Goal: Information Seeking & Learning: Learn about a topic

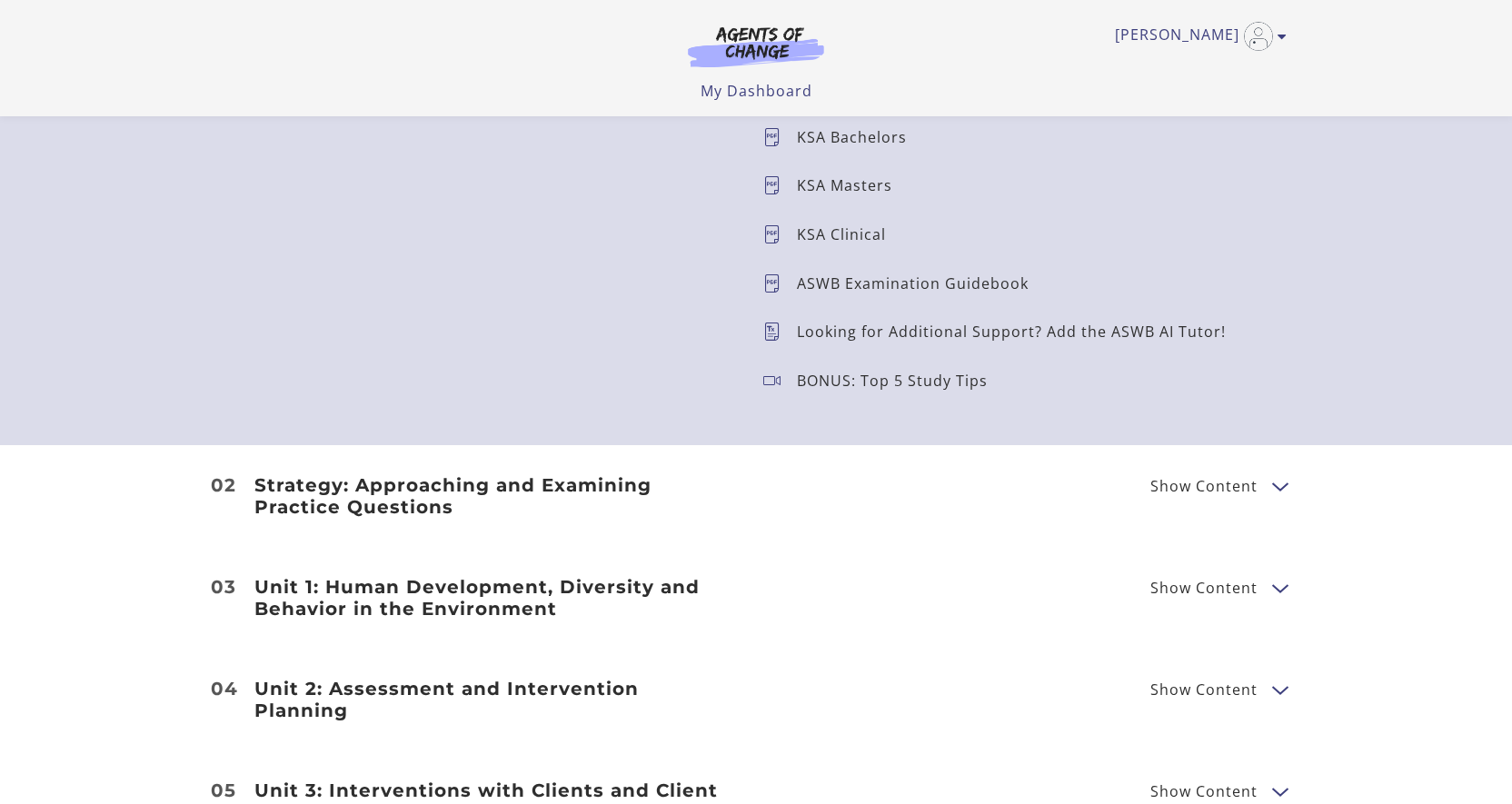
scroll to position [1949, 0]
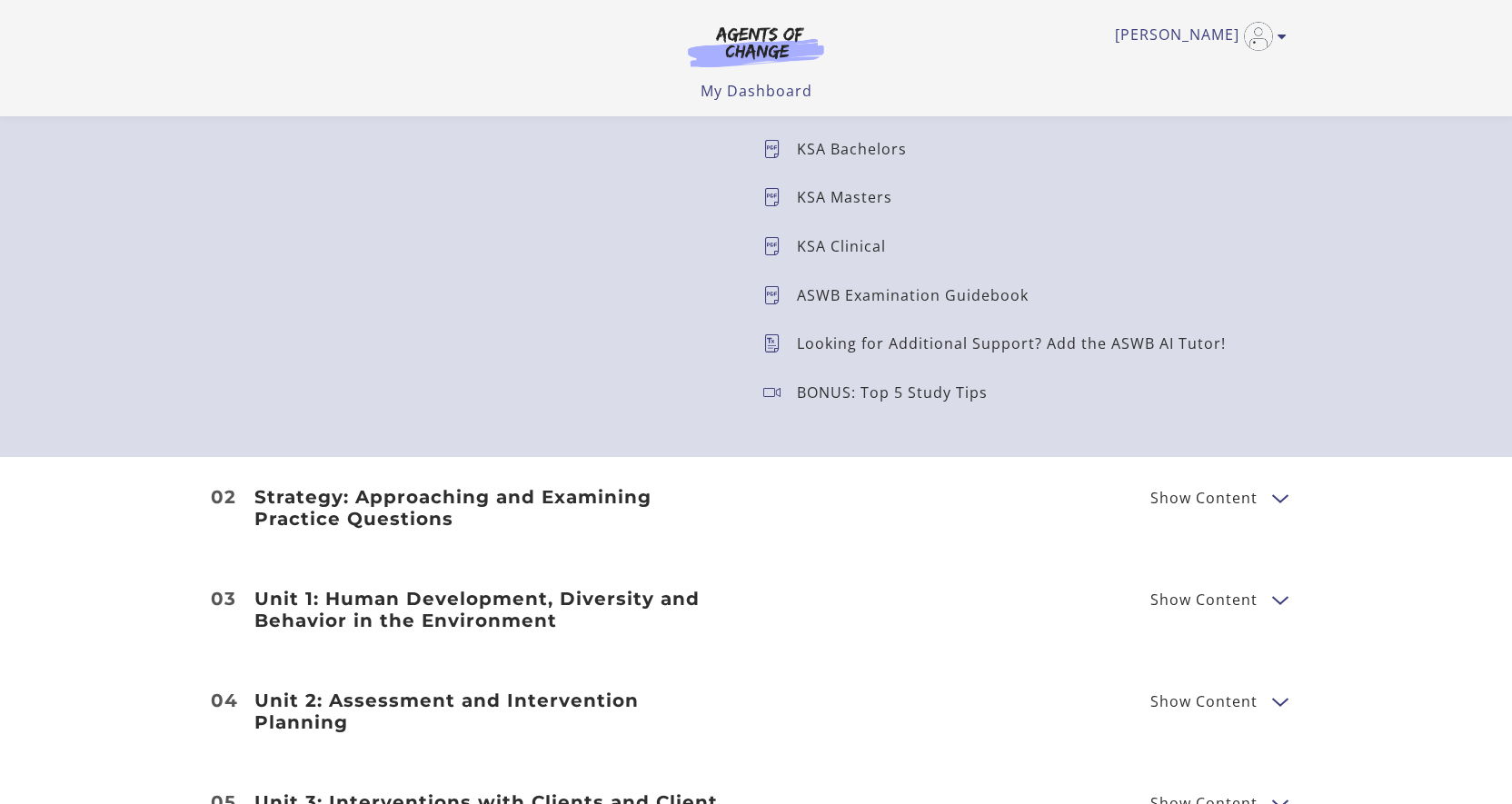
click at [388, 504] on h3 "Strategy: Approaching and Examining Practice Questions" at bounding box center [494, 508] width 480 height 44
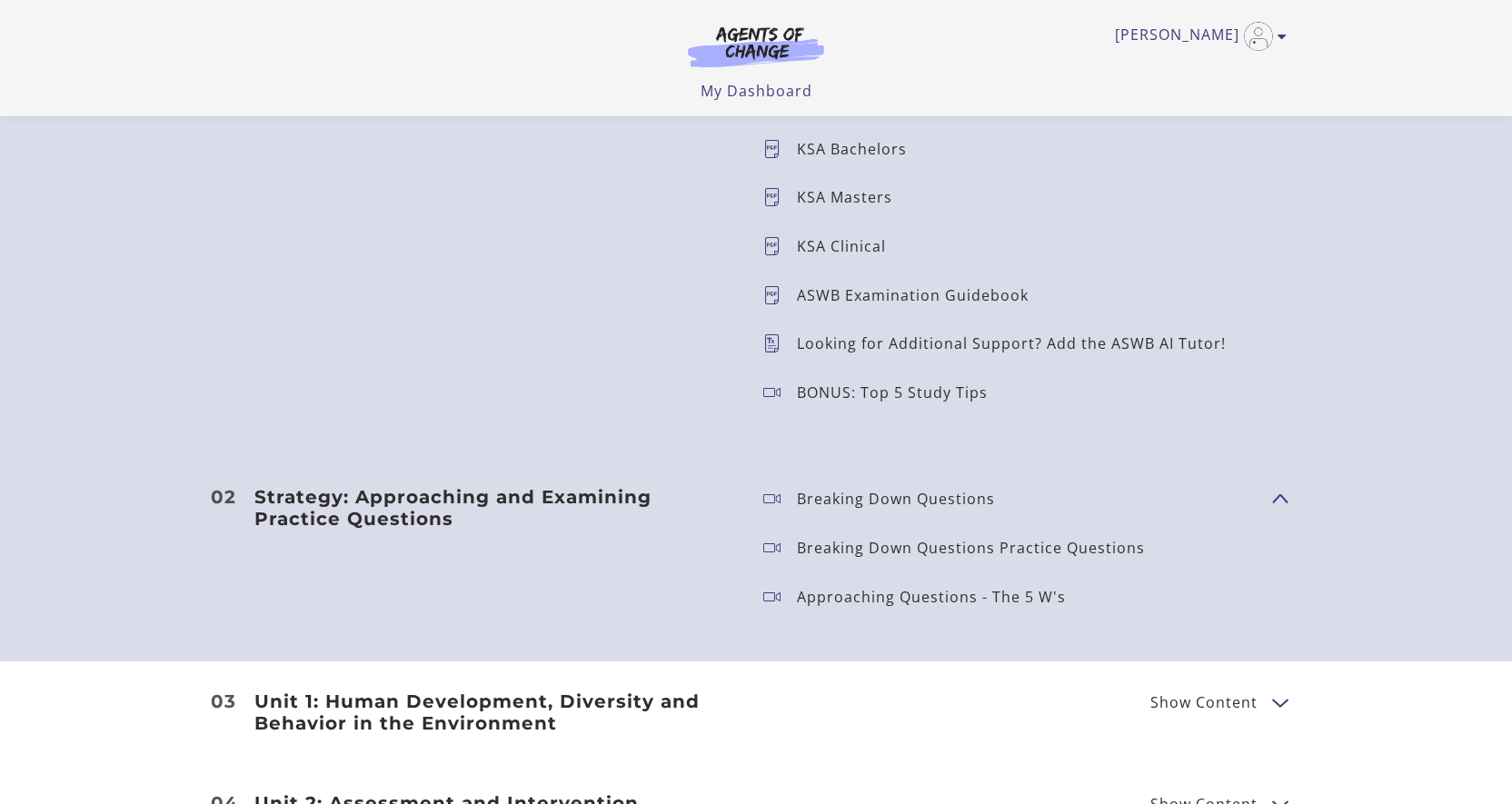
click at [389, 505] on h3 "Strategy: Approaching and Examining Practice Questions" at bounding box center [494, 508] width 480 height 44
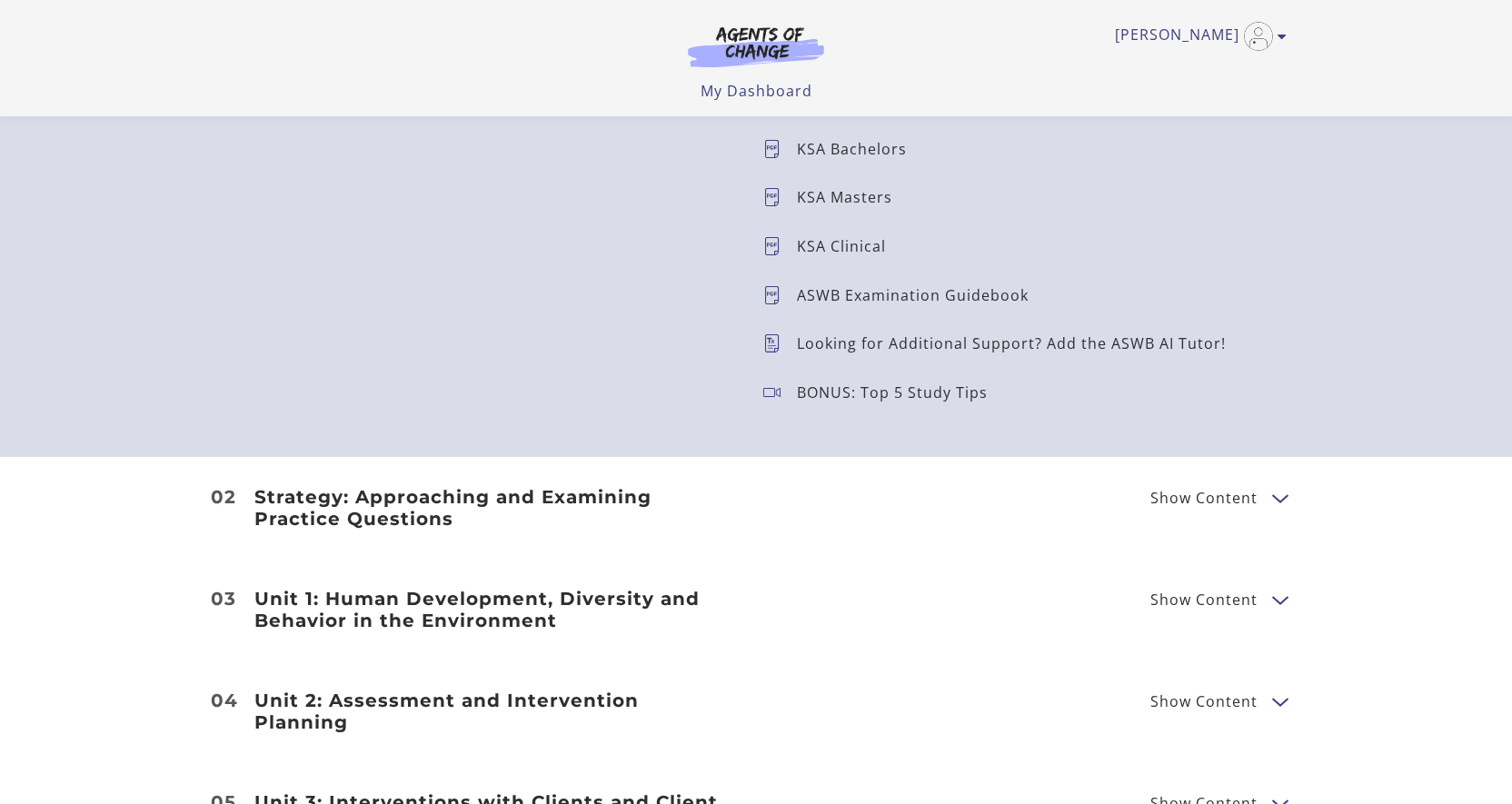
click at [388, 618] on h3 "Unit 1: Human Development, Diversity and Behavior in the Environment" at bounding box center [494, 610] width 480 height 44
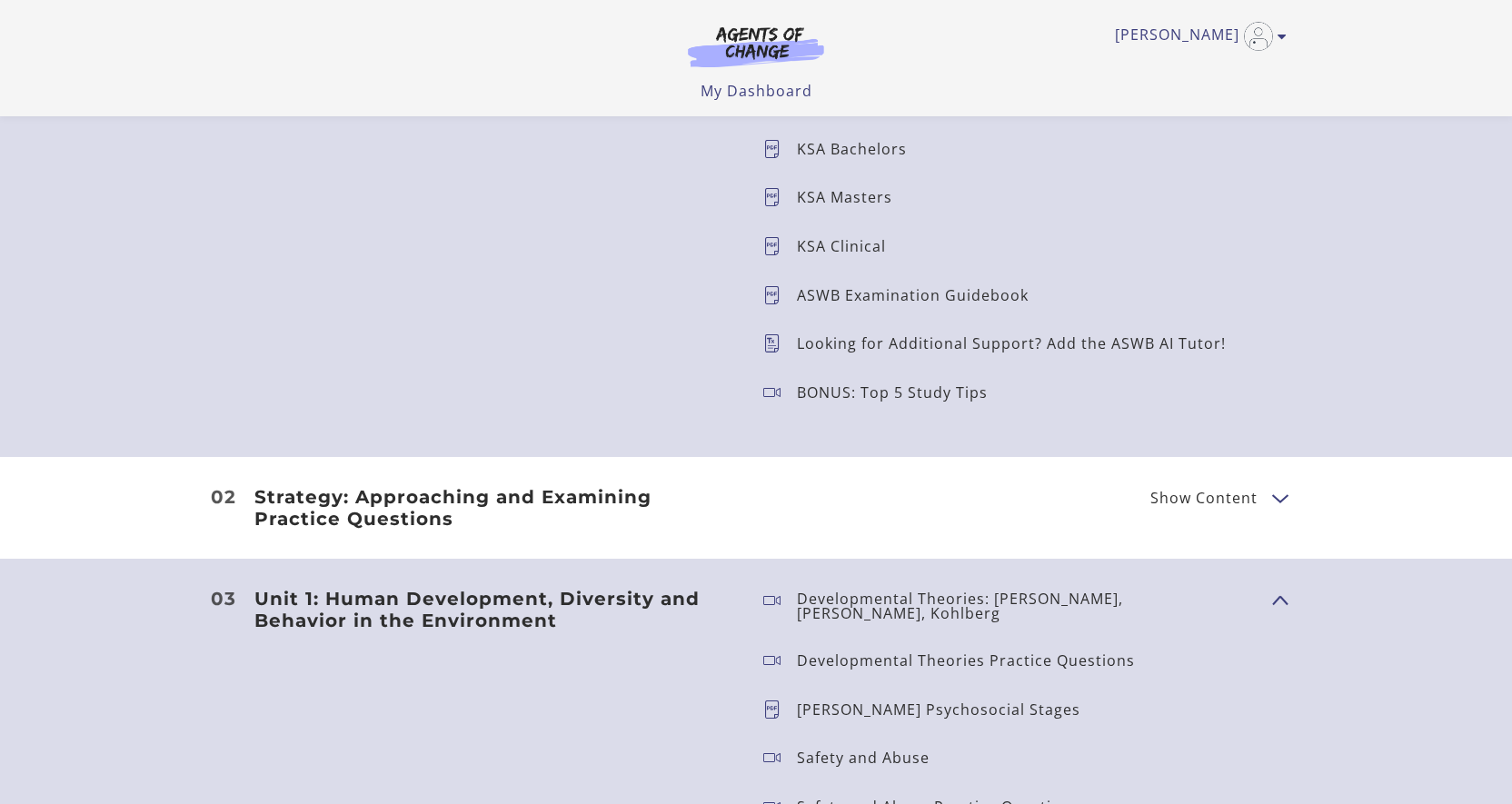
click at [893, 599] on p "Developmental Theories: Erikson, Piaget, Kohlberg" at bounding box center [1027, 606] width 461 height 30
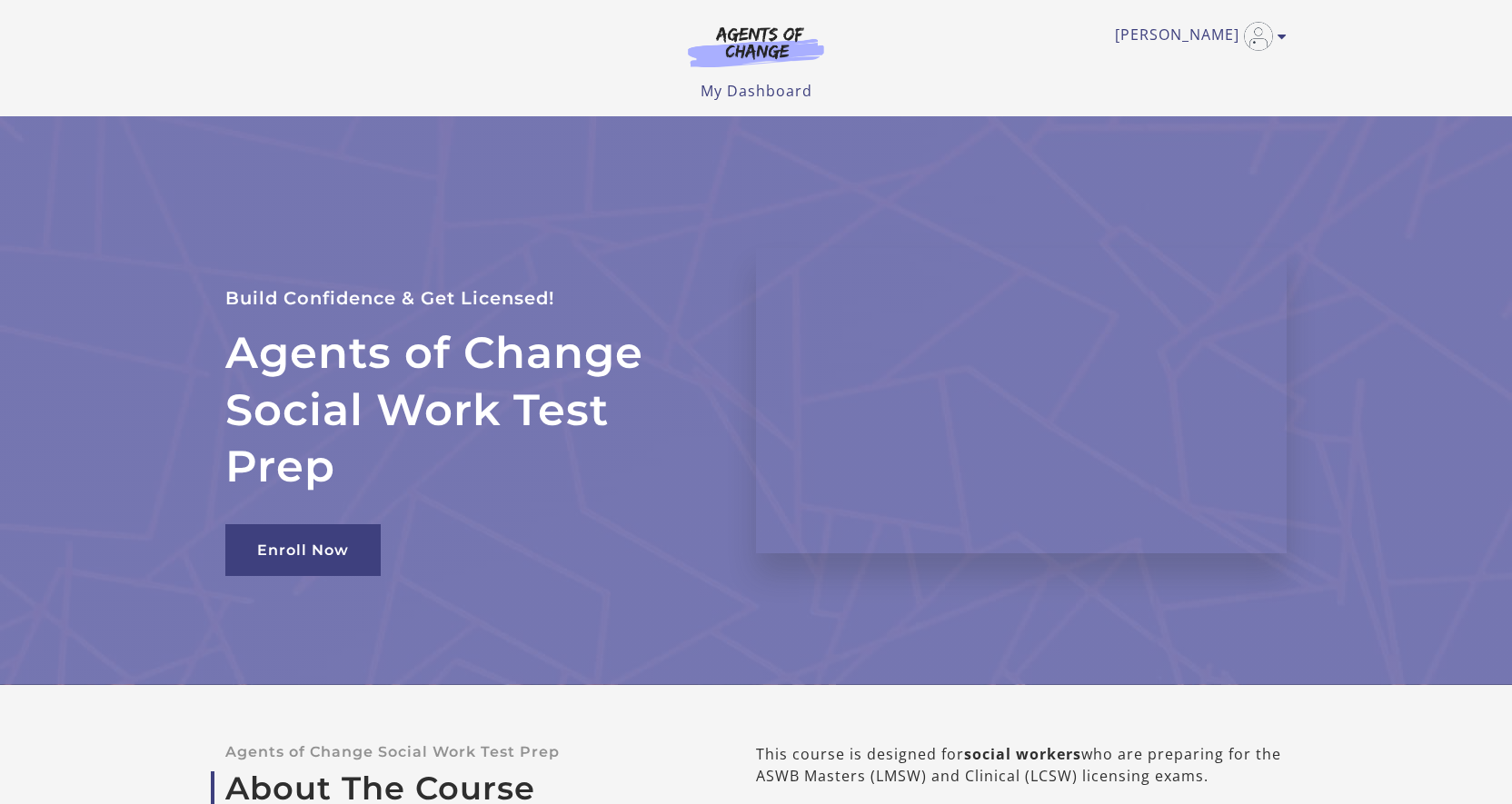
scroll to position [0, 0]
click at [800, 91] on link "My Dashboard" at bounding box center [756, 90] width 111 height 20
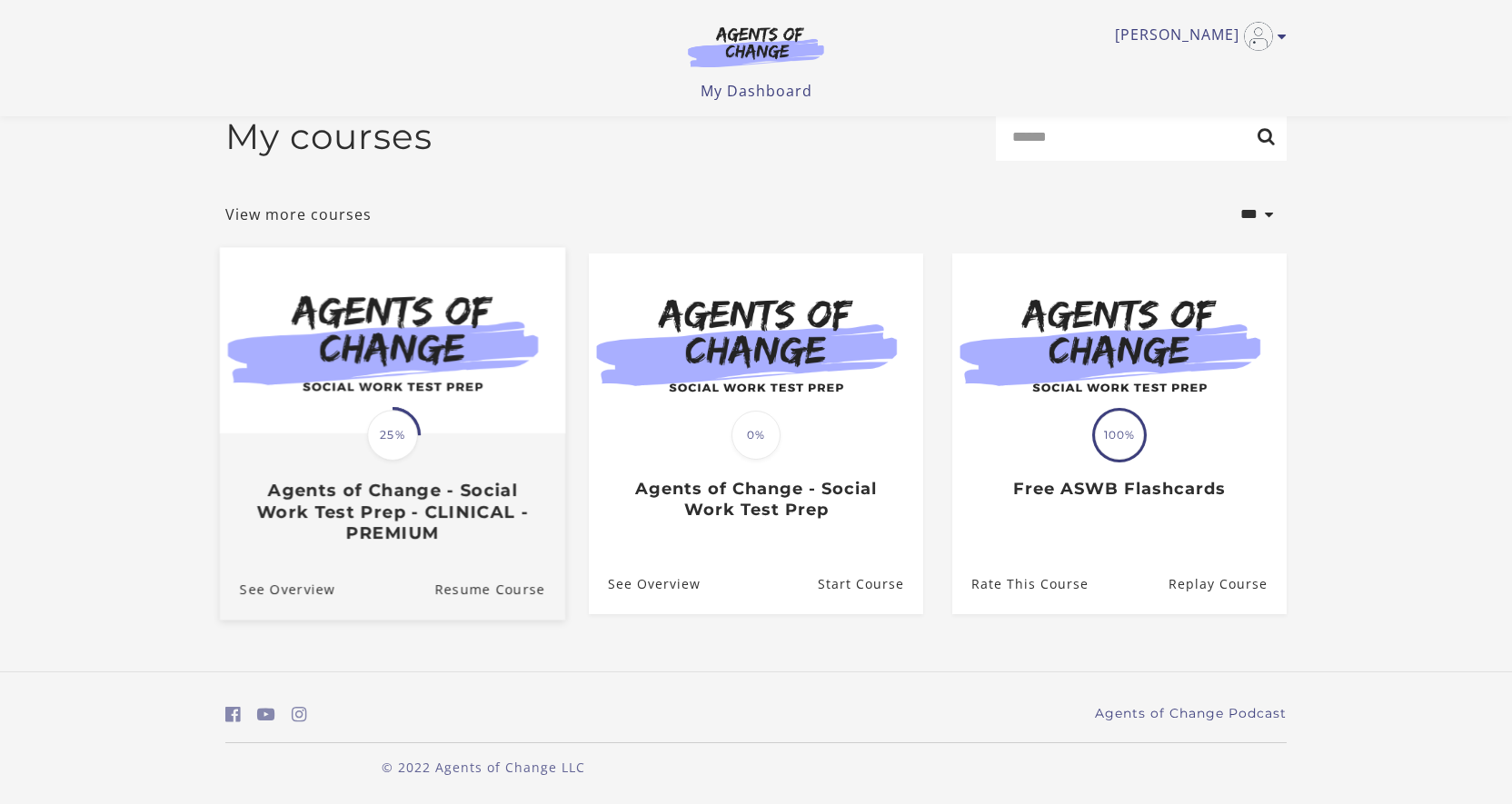
scroll to position [30, 0]
click at [357, 479] on div "Translation missing: en.liquid.partials.dashboard_course_card.progress_descript…" at bounding box center [392, 490] width 346 height 109
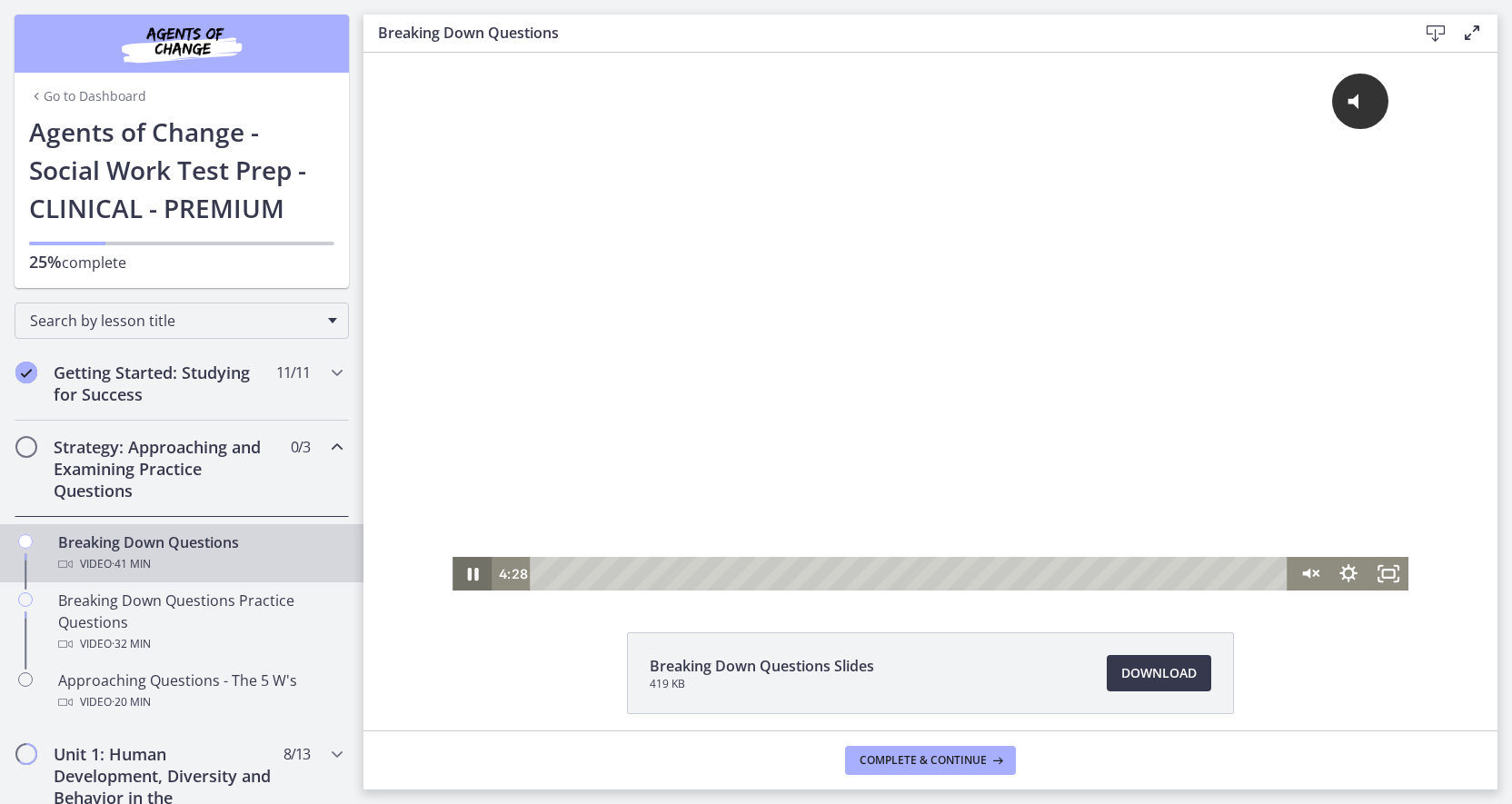
click at [466, 578] on icon "Pause" at bounding box center [472, 573] width 40 height 33
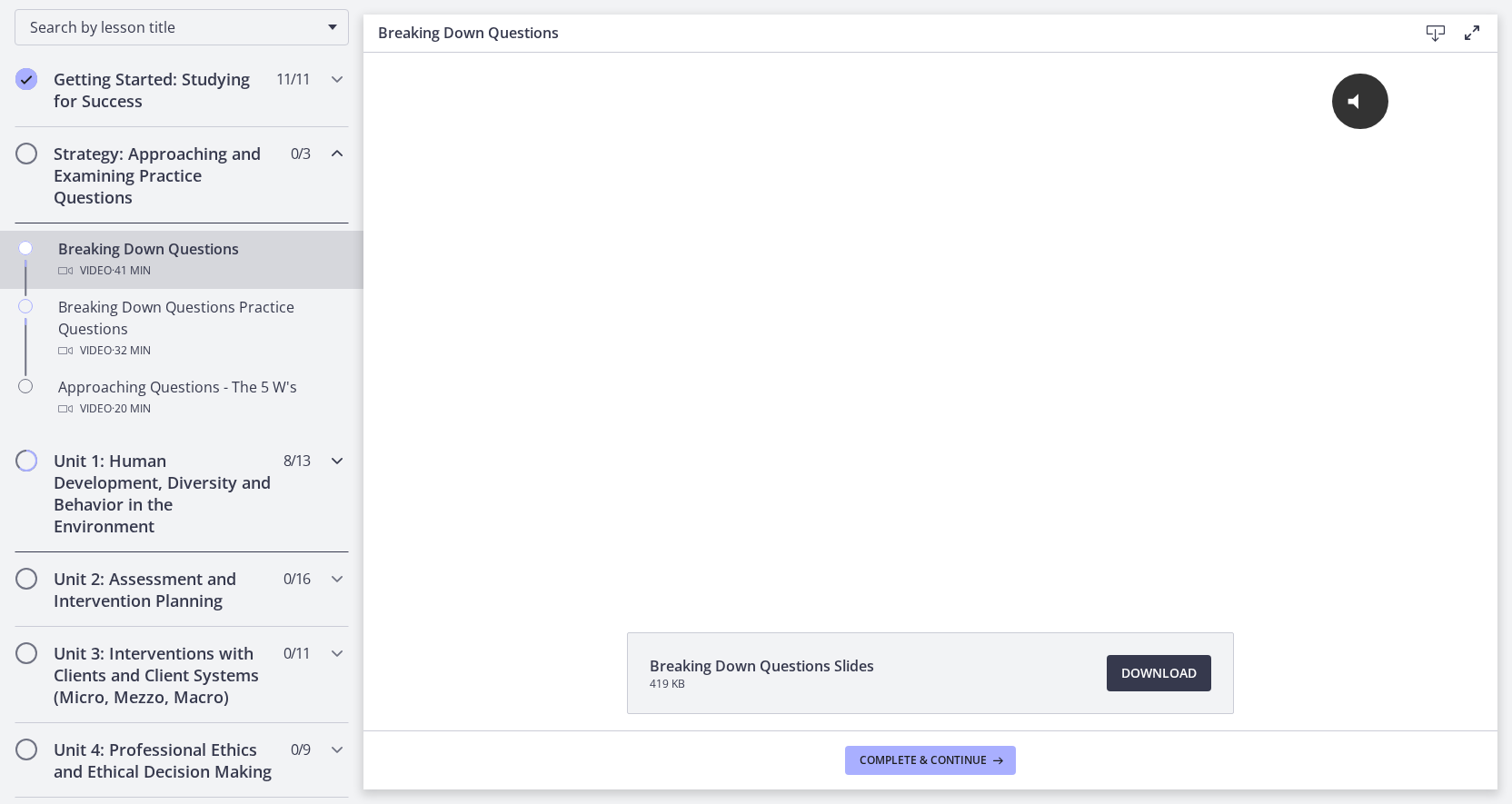
scroll to position [297, 0]
click at [317, 151] on div "Strategy: Approaching and Examining Practice Questions 0 / 3 Completed" at bounding box center [181, 171] width 334 height 96
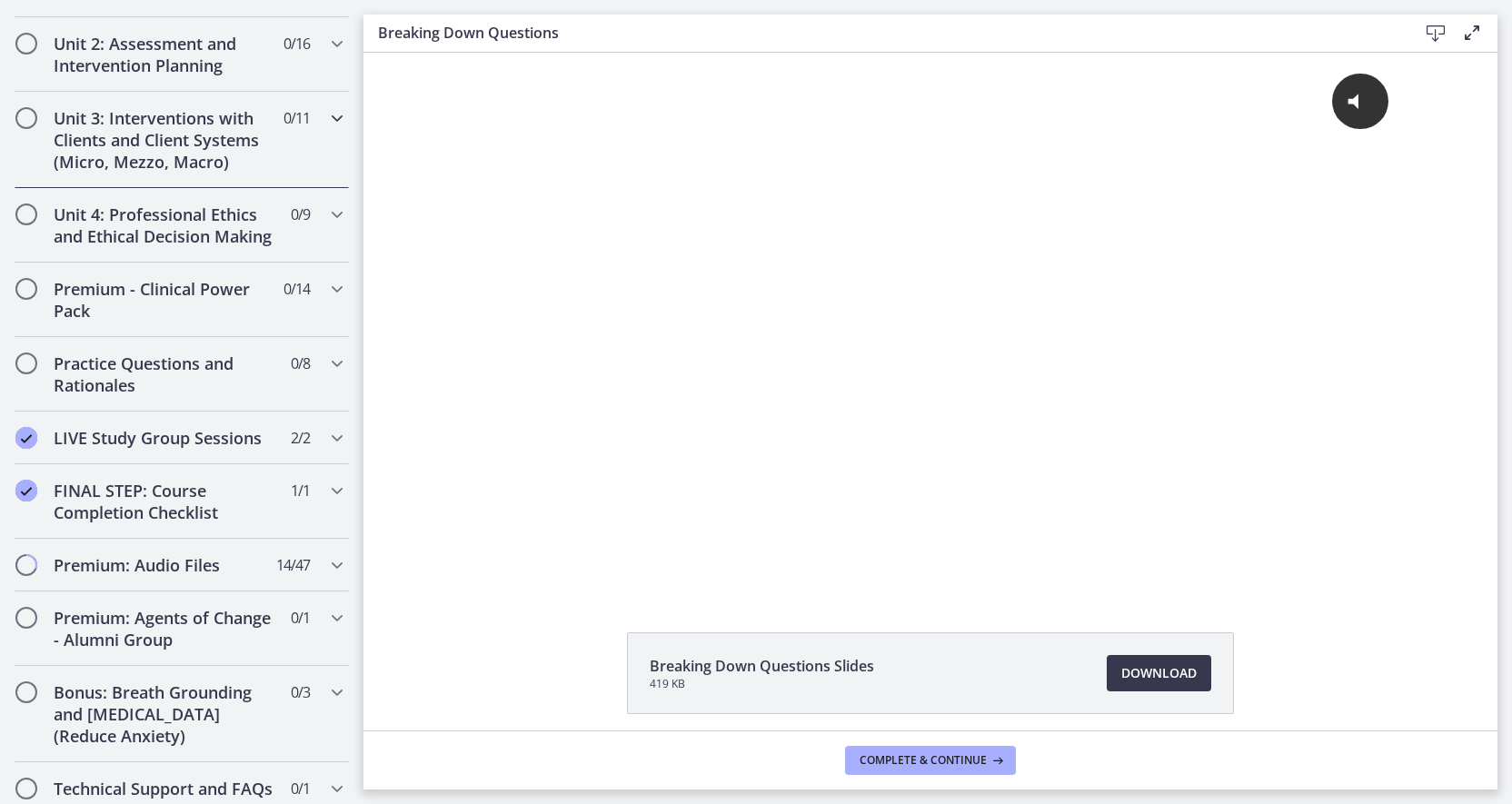
scroll to position [624, 0]
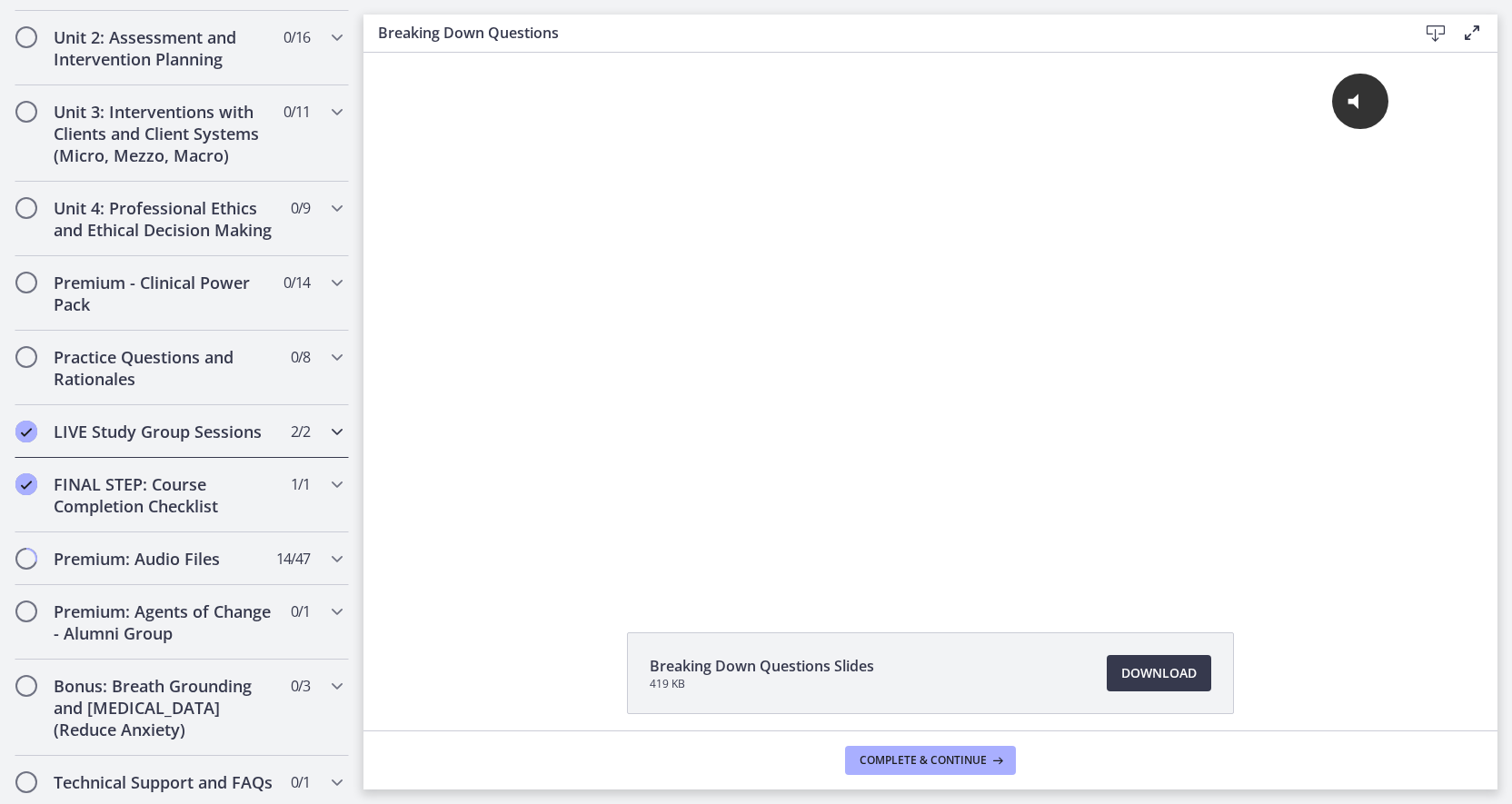
click at [305, 423] on span "2 / 2 Completed" at bounding box center [300, 432] width 19 height 22
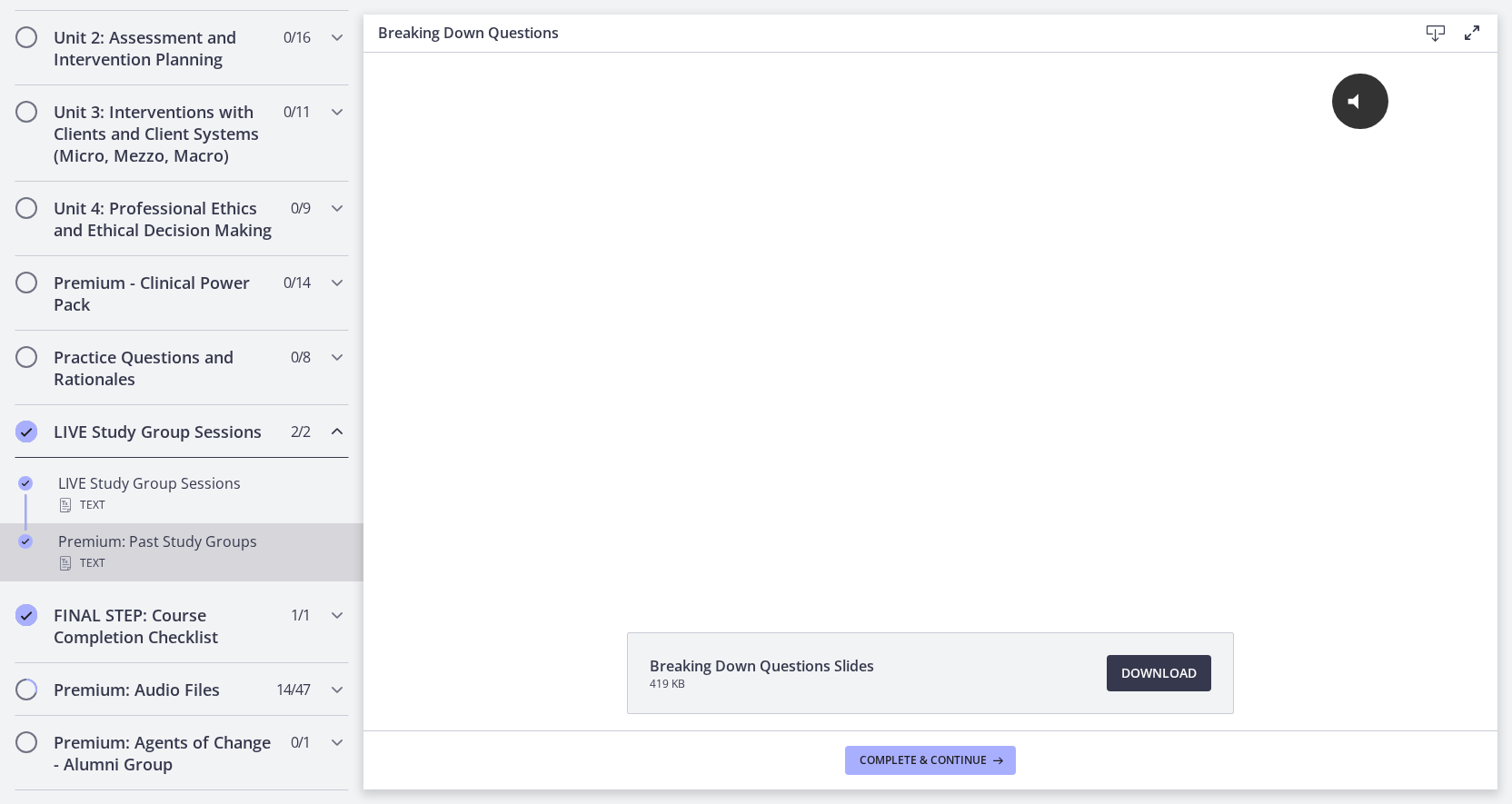
scroll to position [633, 0]
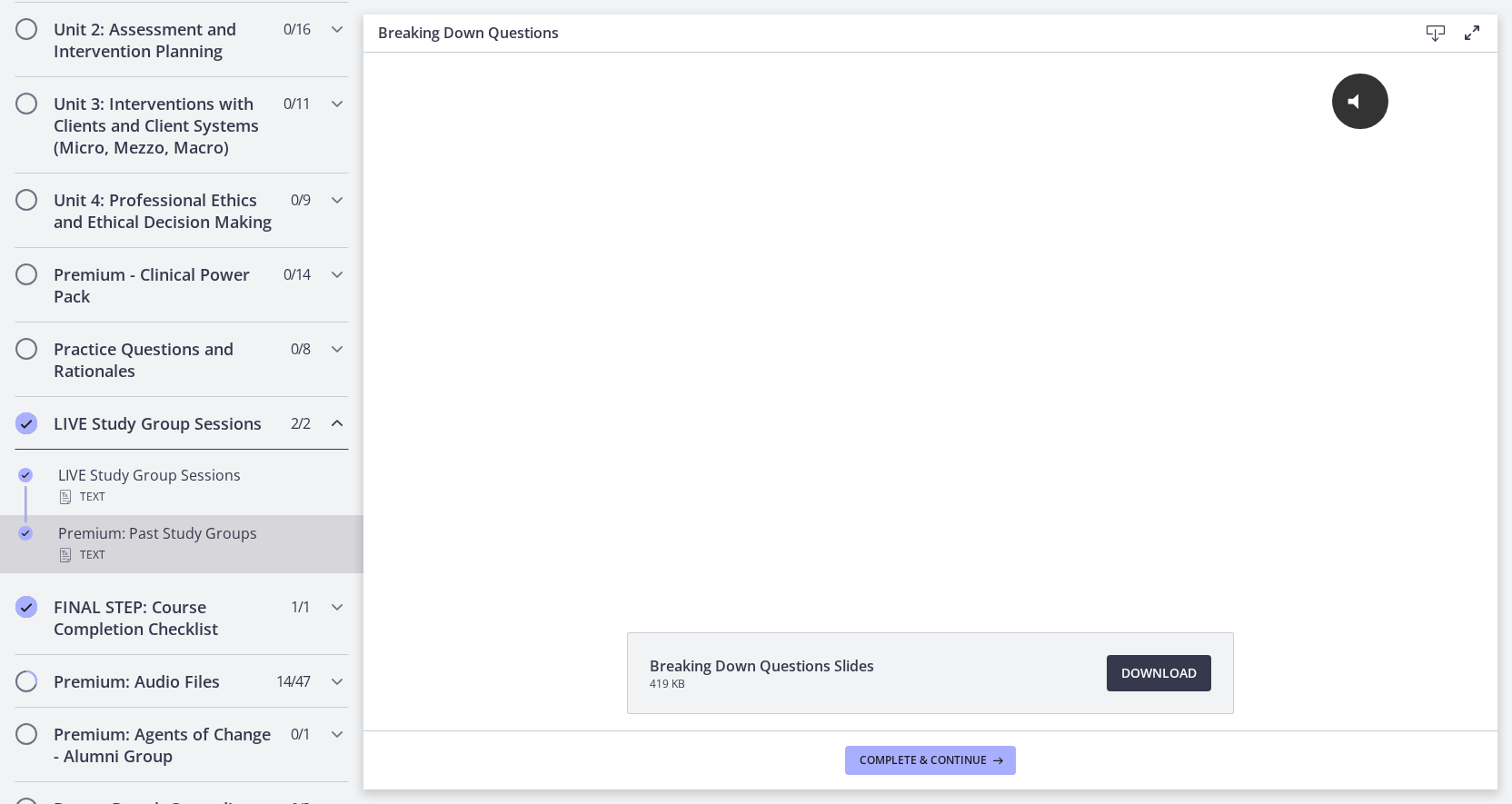
click at [194, 540] on div "Premium: Past Study Groups Text" at bounding box center [200, 545] width 284 height 44
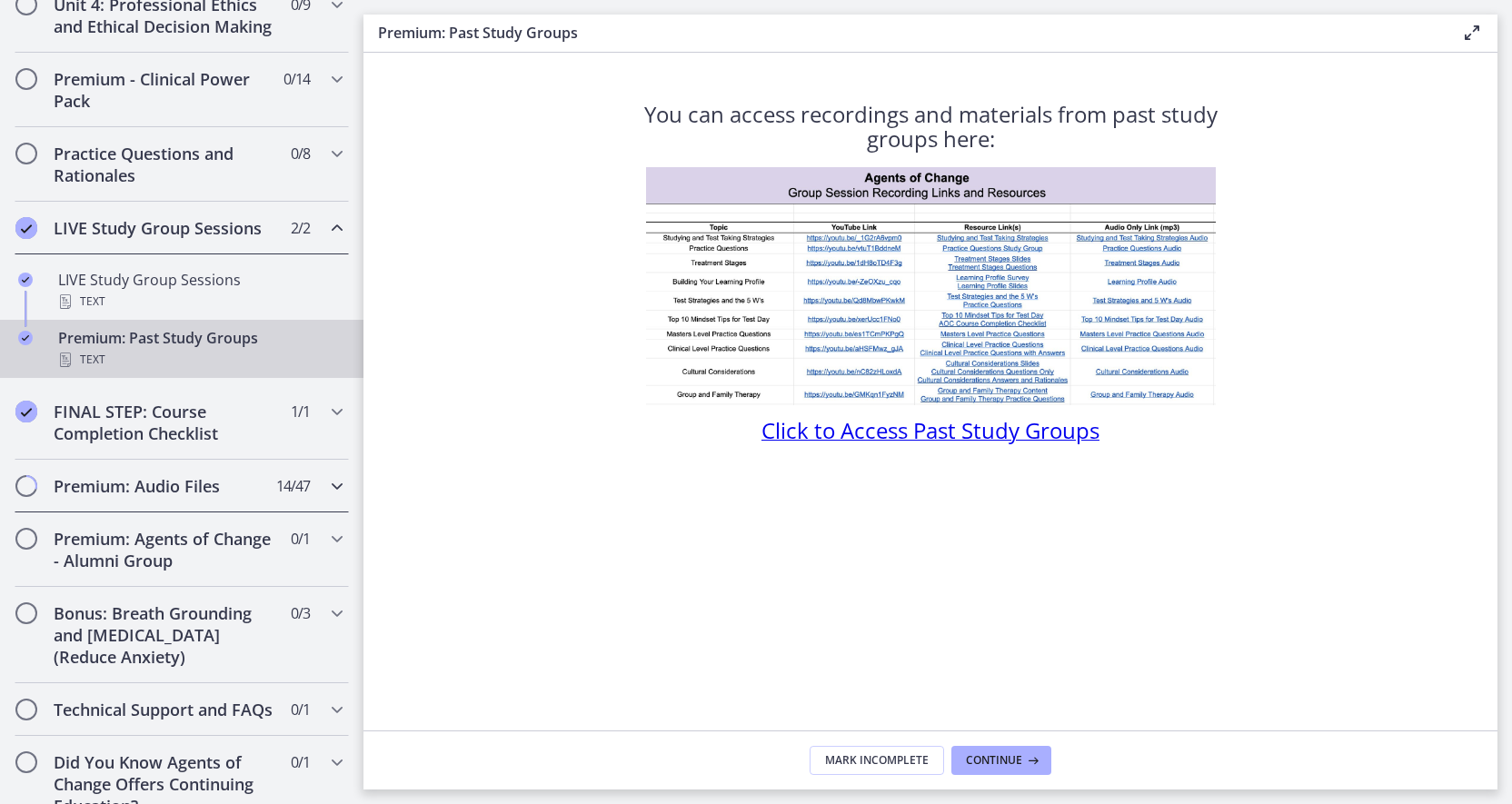
scroll to position [852, 0]
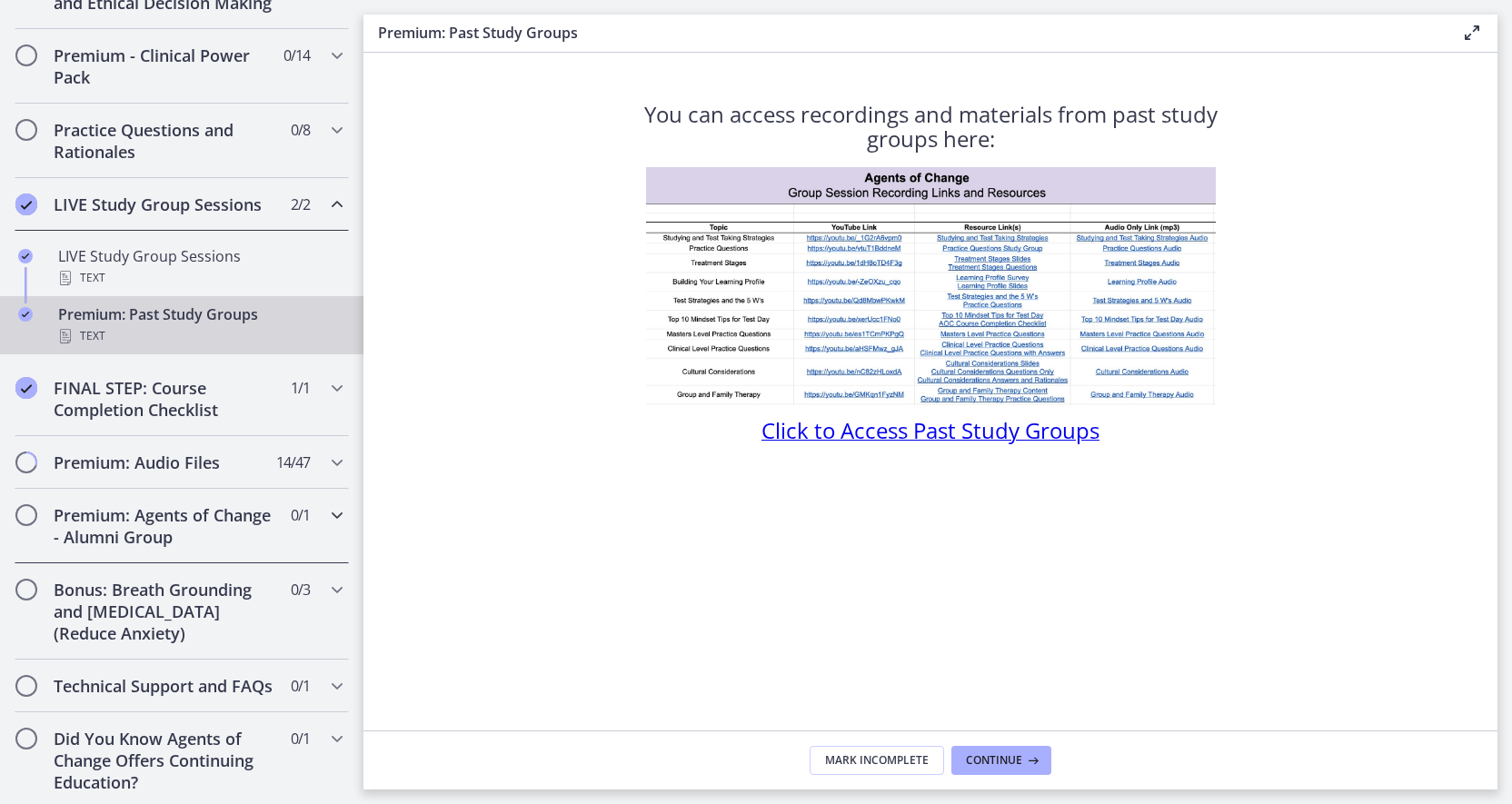
click at [338, 524] on icon "Chapters" at bounding box center [337, 515] width 22 height 22
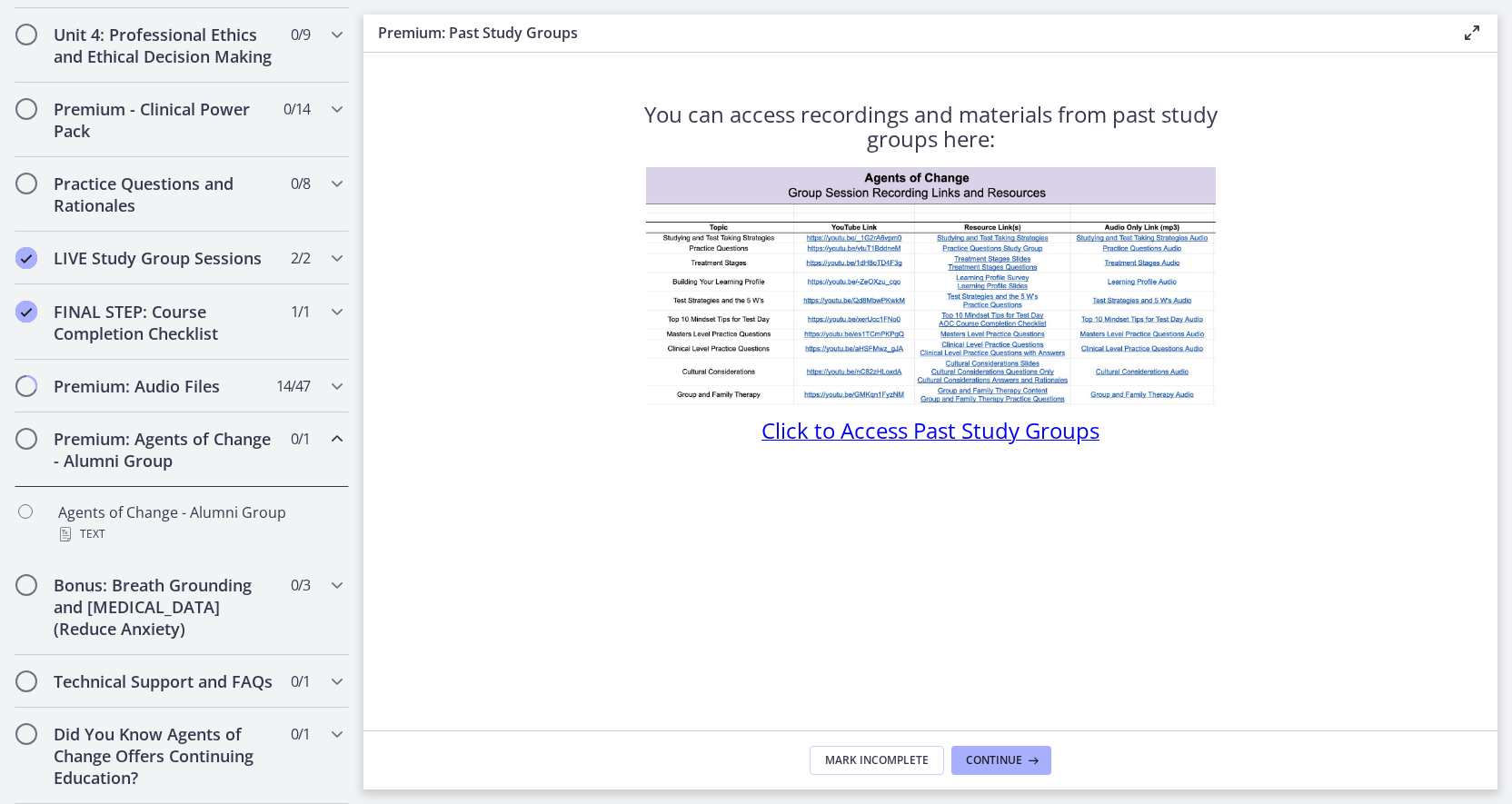
scroll to position [798, 0]
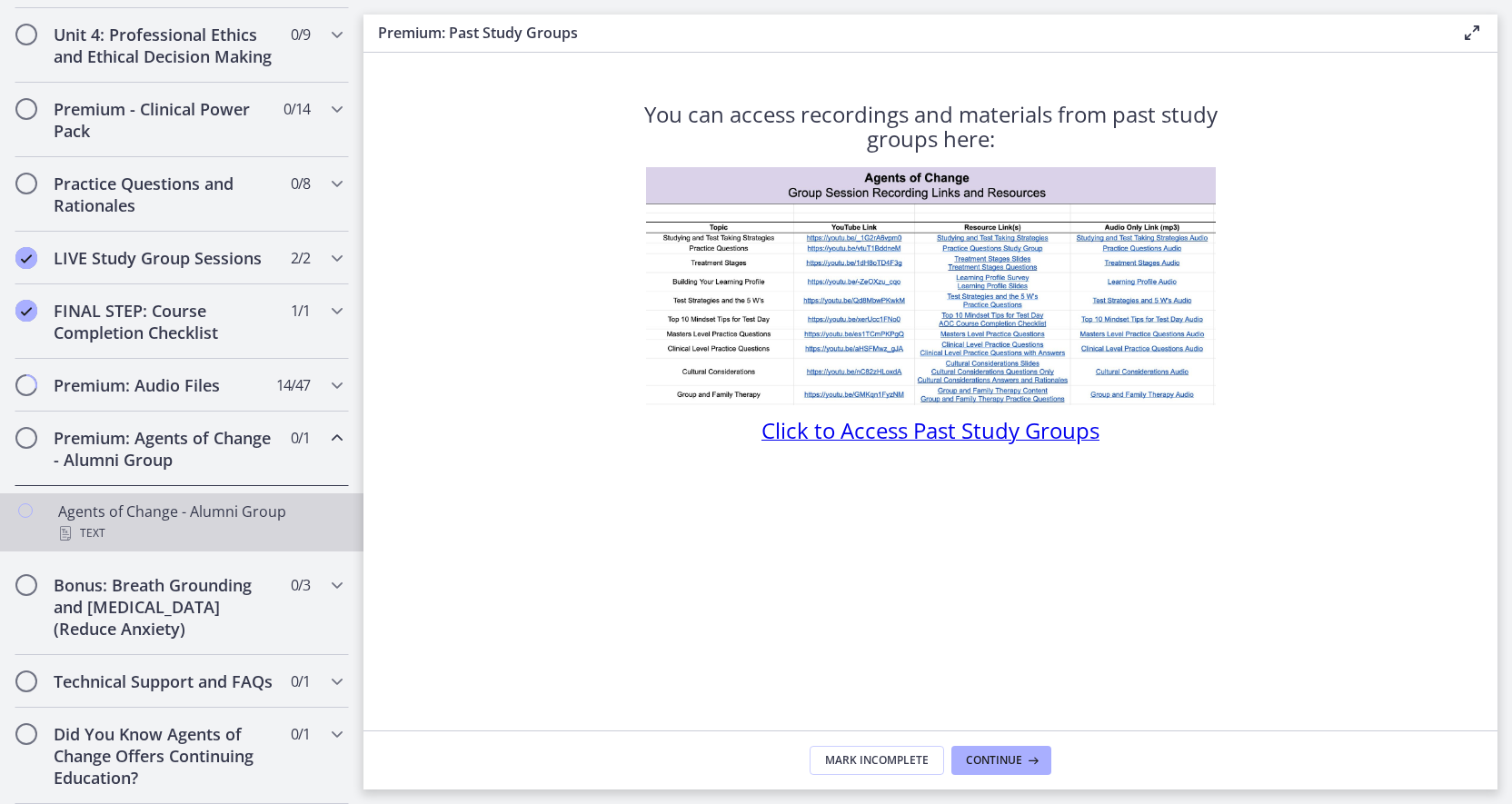
click at [220, 516] on div "Agents of Change - Alumni Group Text" at bounding box center [200, 523] width 284 height 44
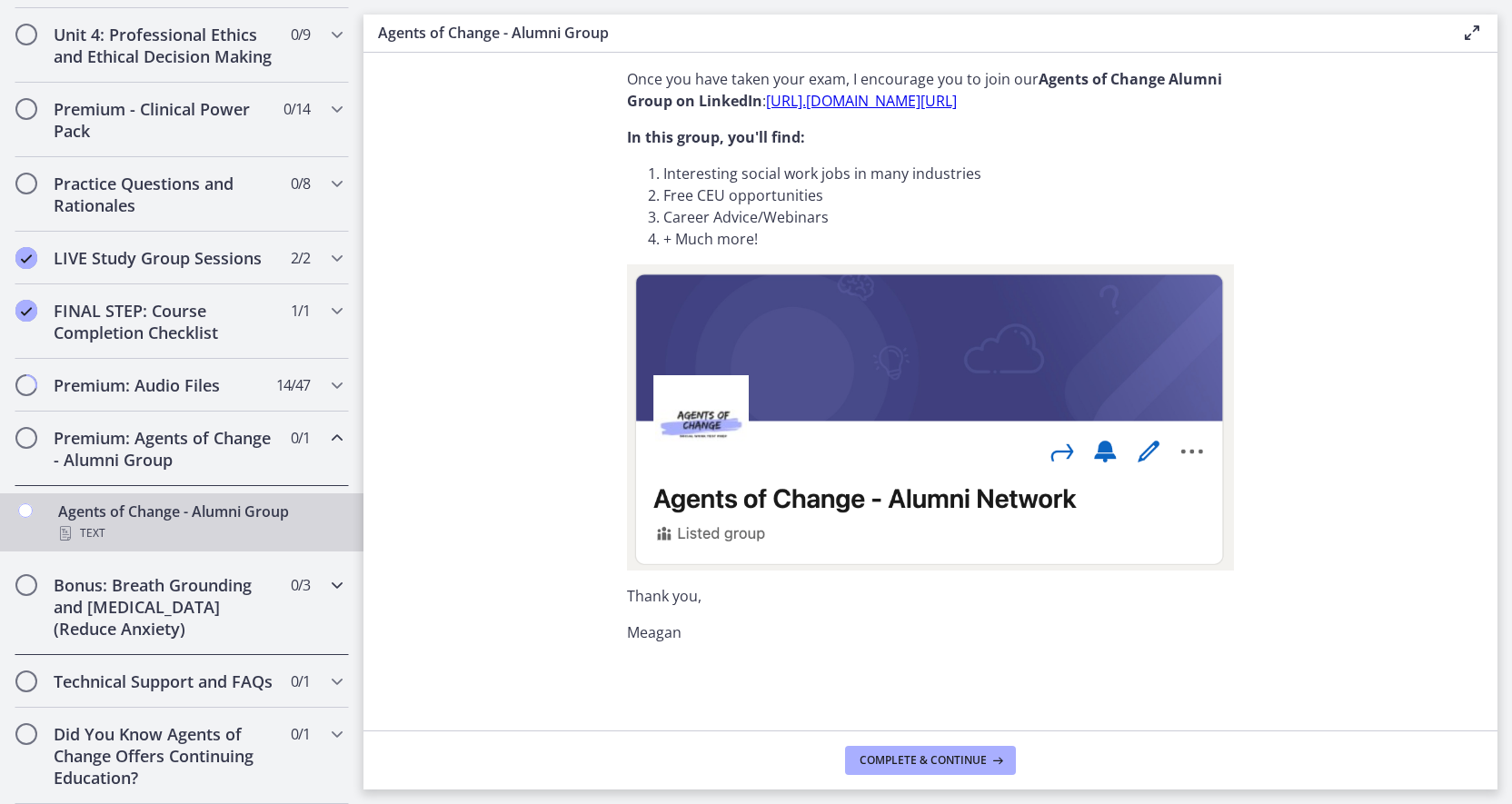
click at [212, 603] on h2 "Bonus: Breath Grounding and Guided Imagery (Reduce Anxiety)" at bounding box center [164, 607] width 222 height 66
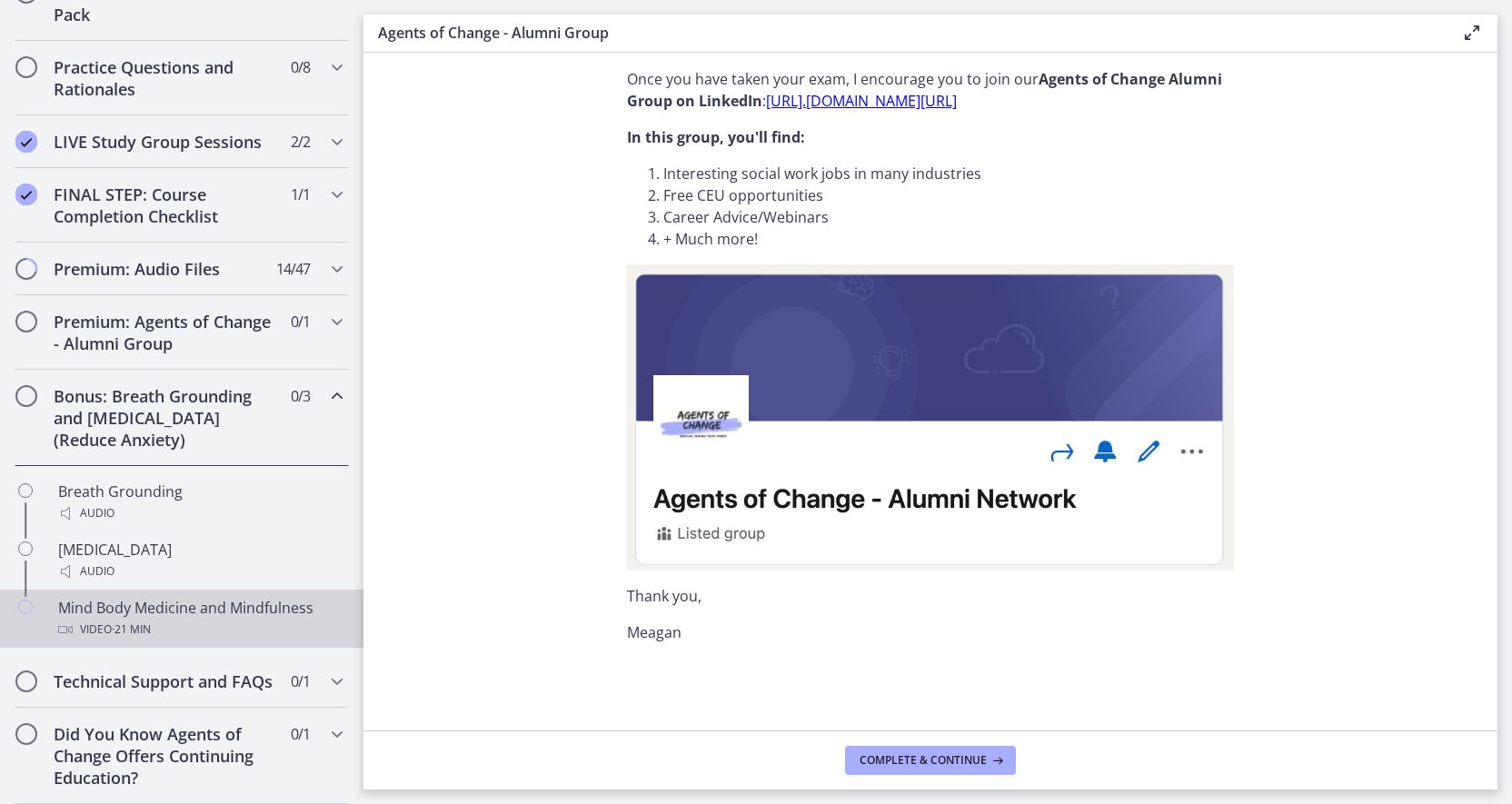
scroll to position [915, 0]
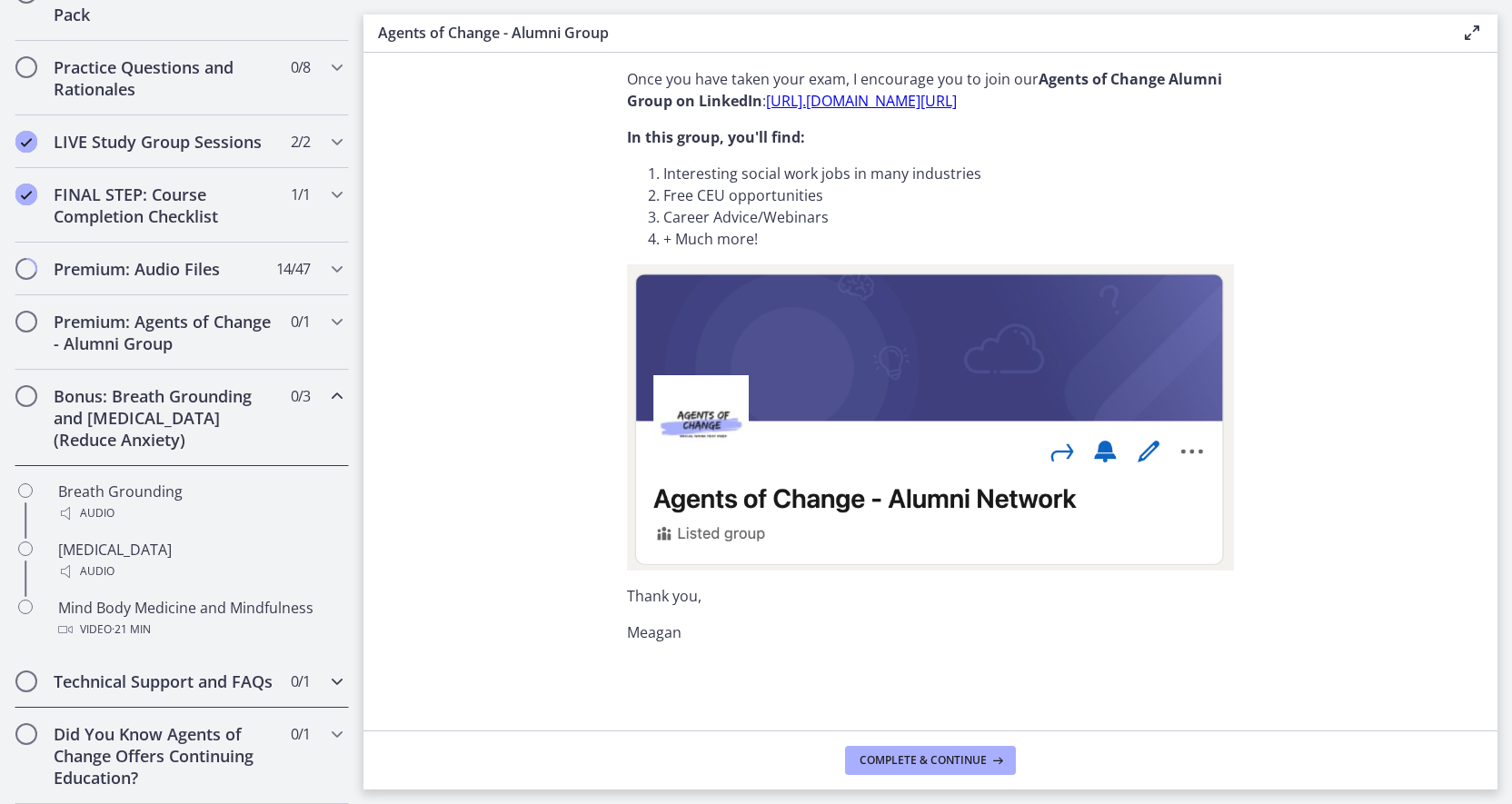
click at [211, 684] on h2 "Technical Support and FAQs" at bounding box center [164, 681] width 222 height 22
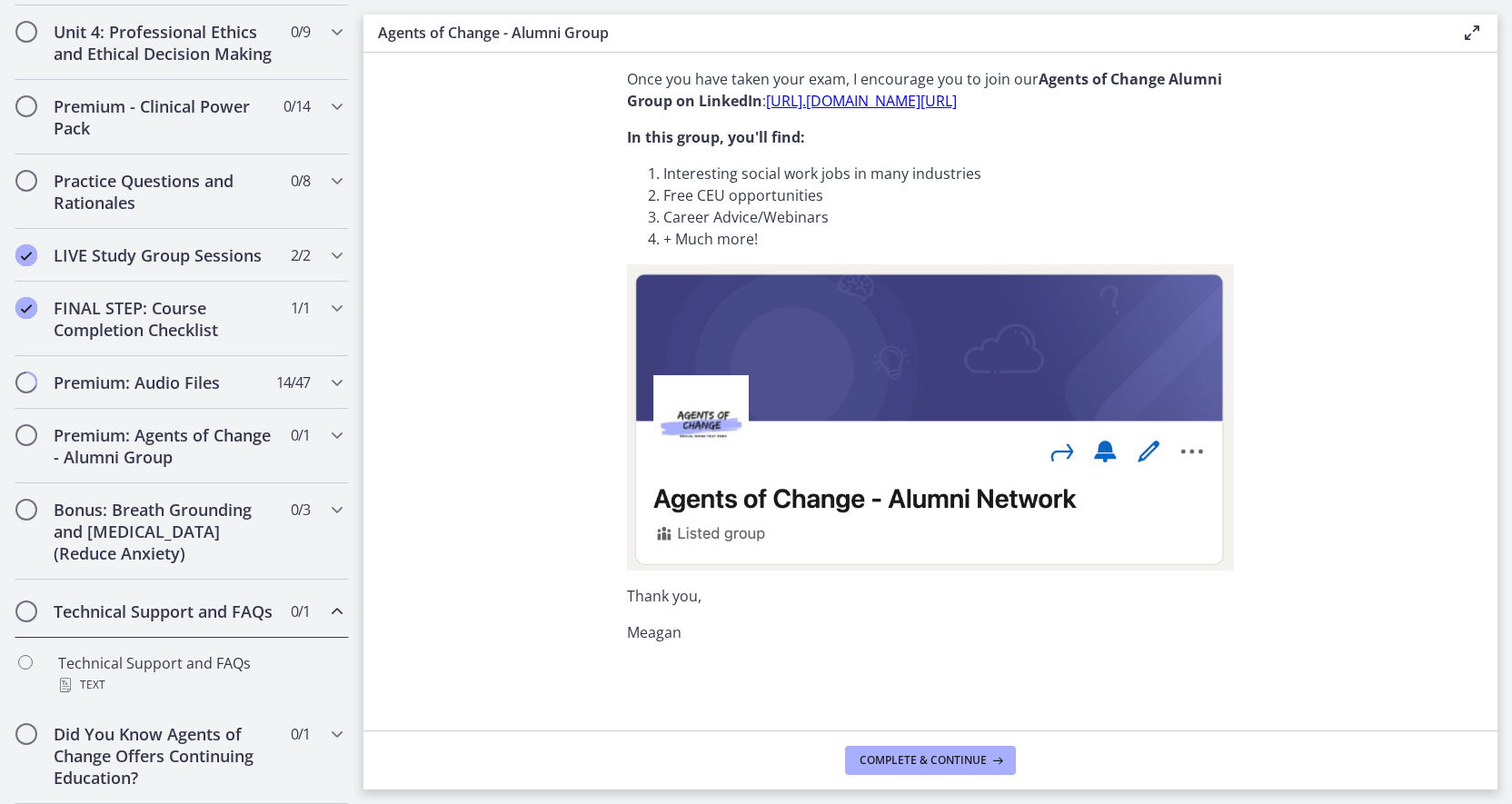
scroll to position [798, 0]
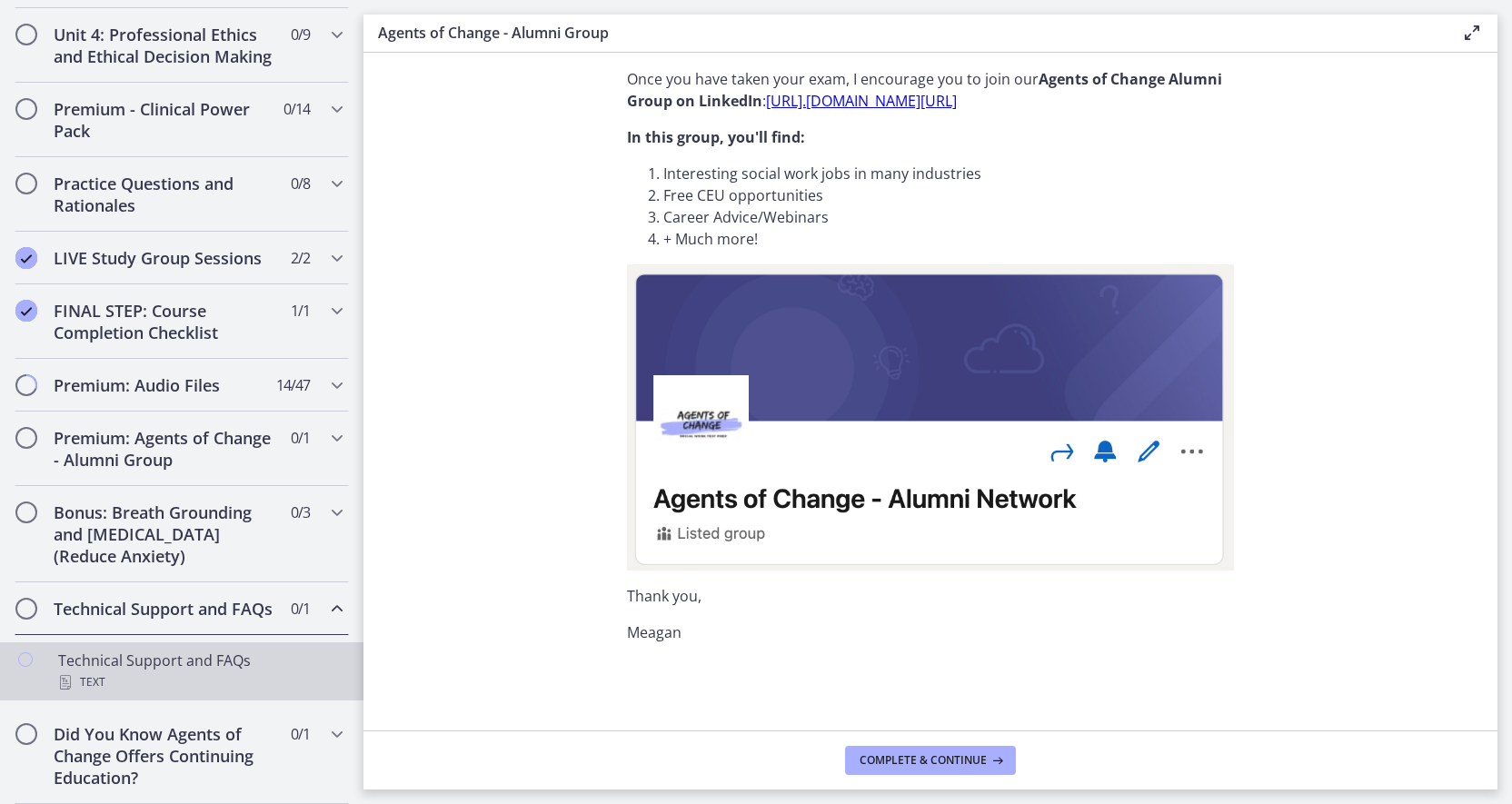
click at [211, 684] on div "Text" at bounding box center [200, 682] width 284 height 22
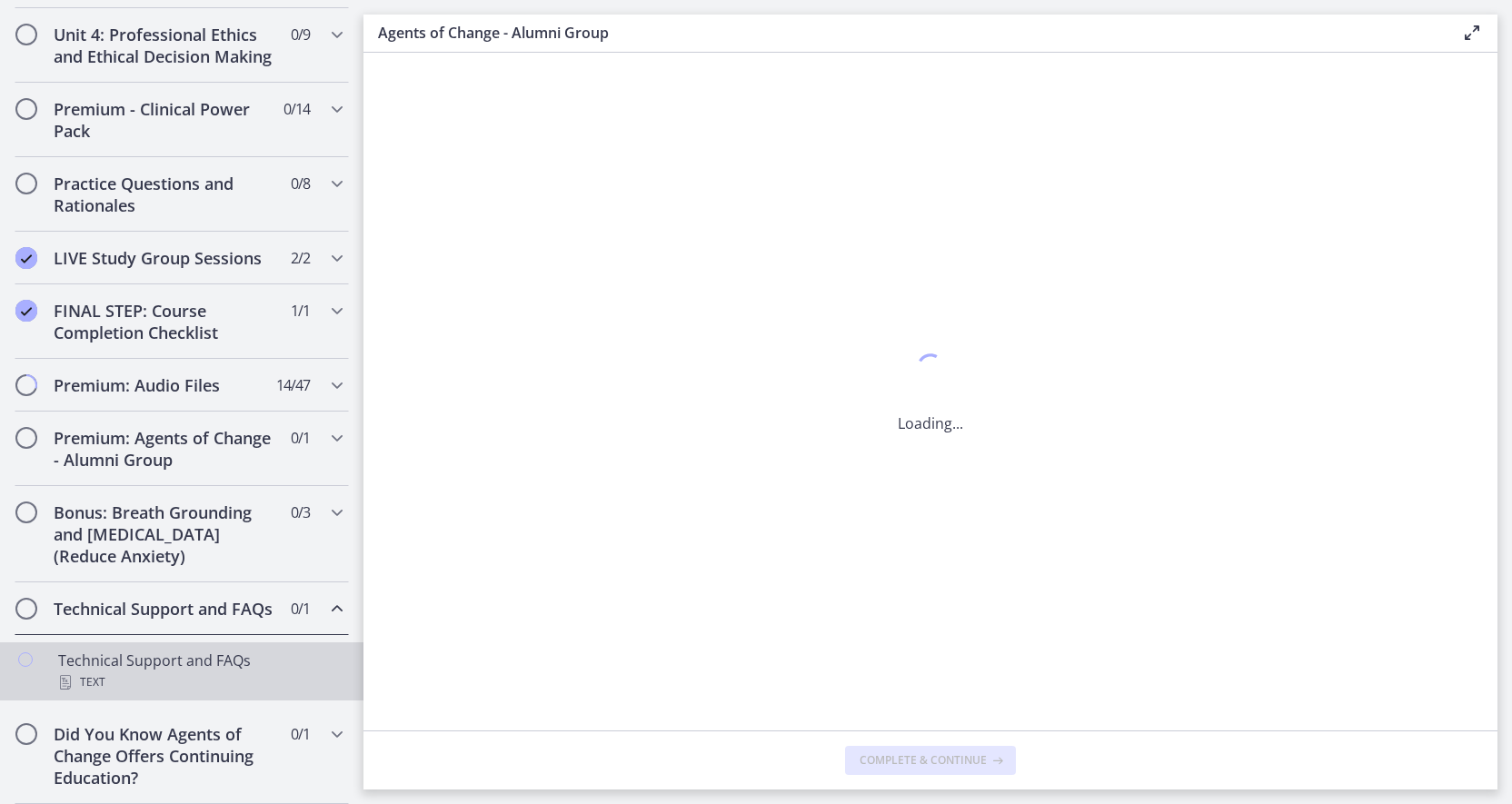
scroll to position [0, 0]
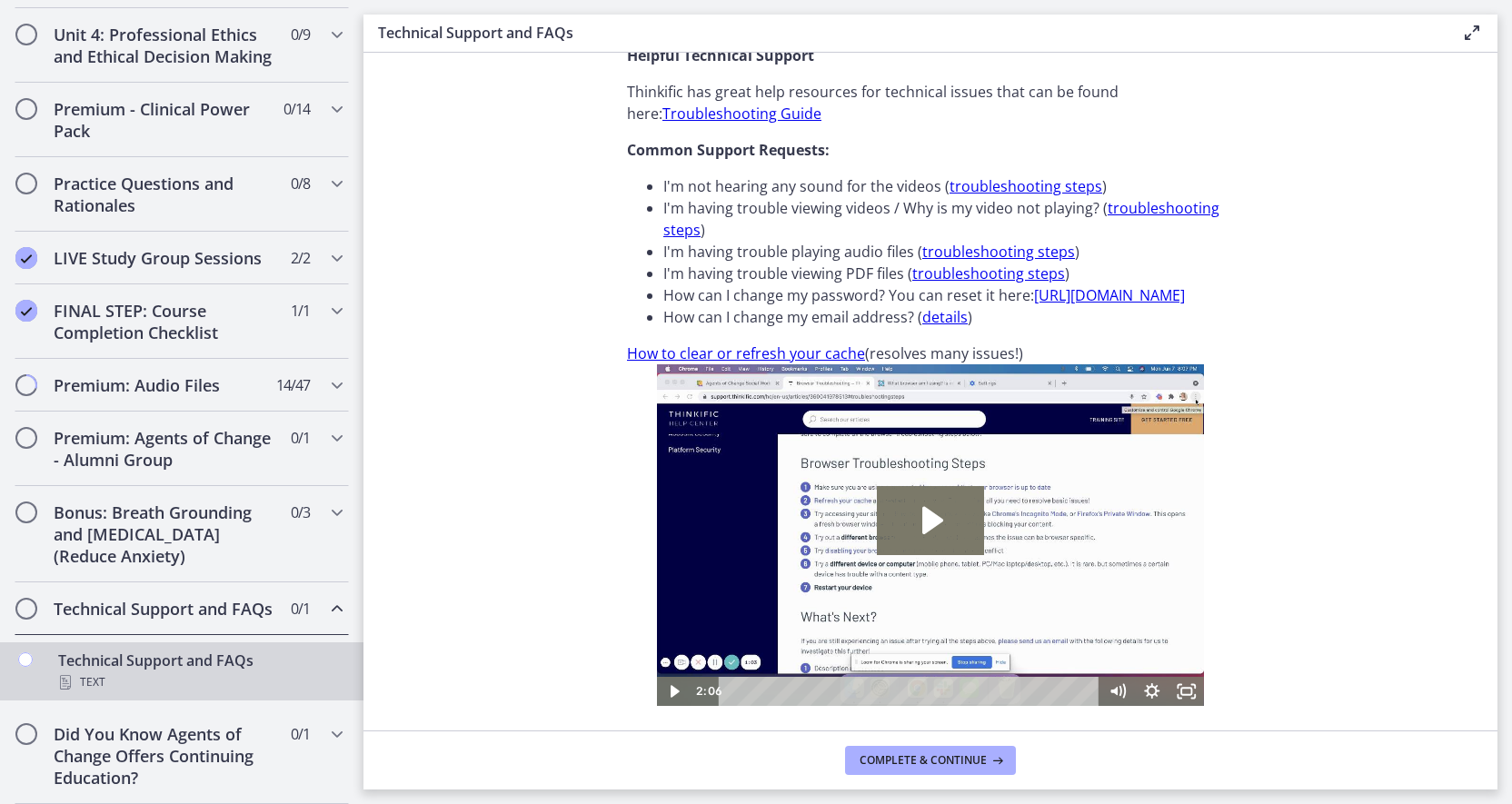
scroll to position [60, 0]
click at [906, 756] on span "Complete & continue" at bounding box center [924, 760] width 128 height 14
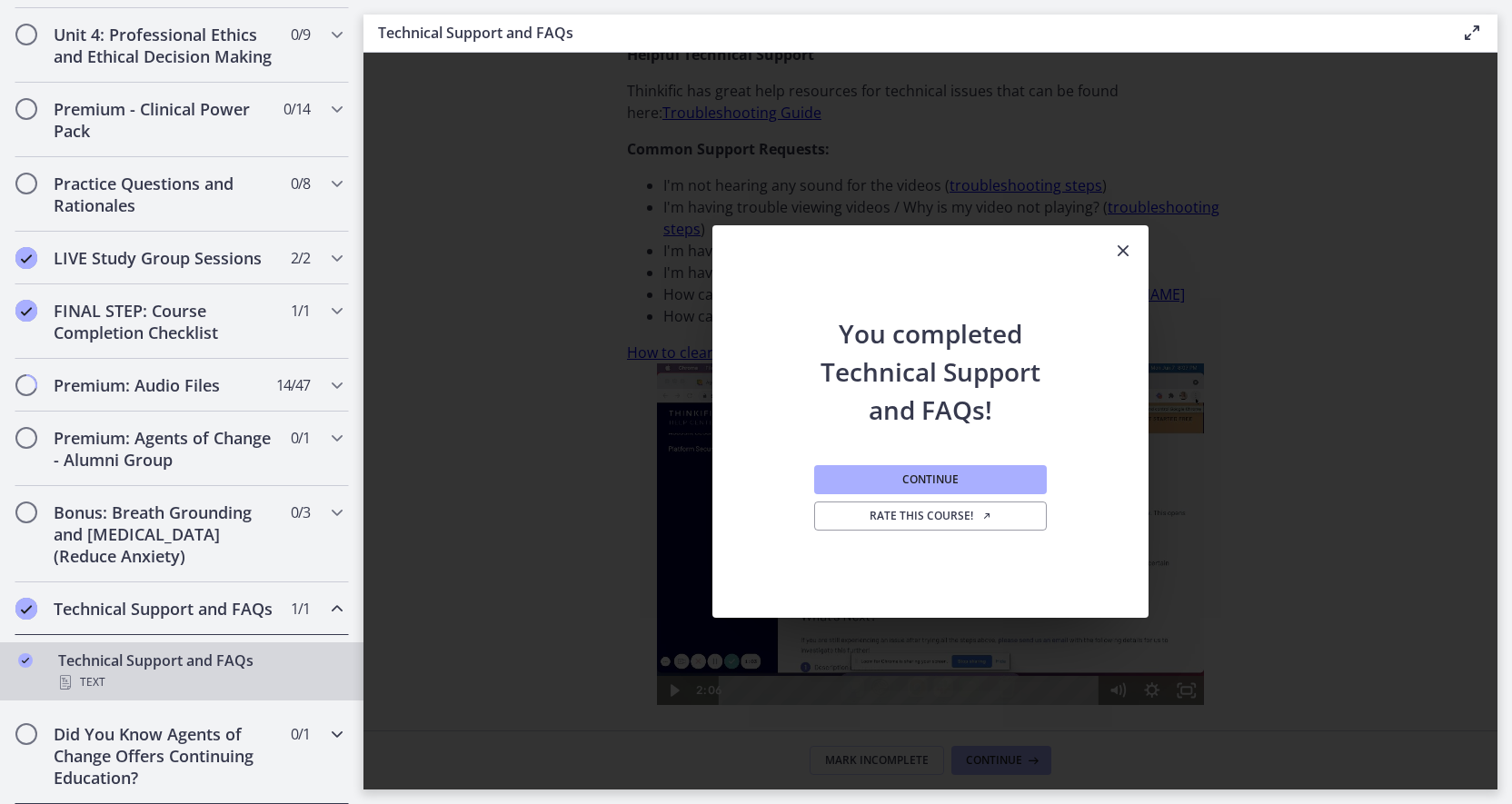
click at [176, 756] on h2 "Did You Know Agents of Change Offers Continuing Education?" at bounding box center [164, 755] width 222 height 66
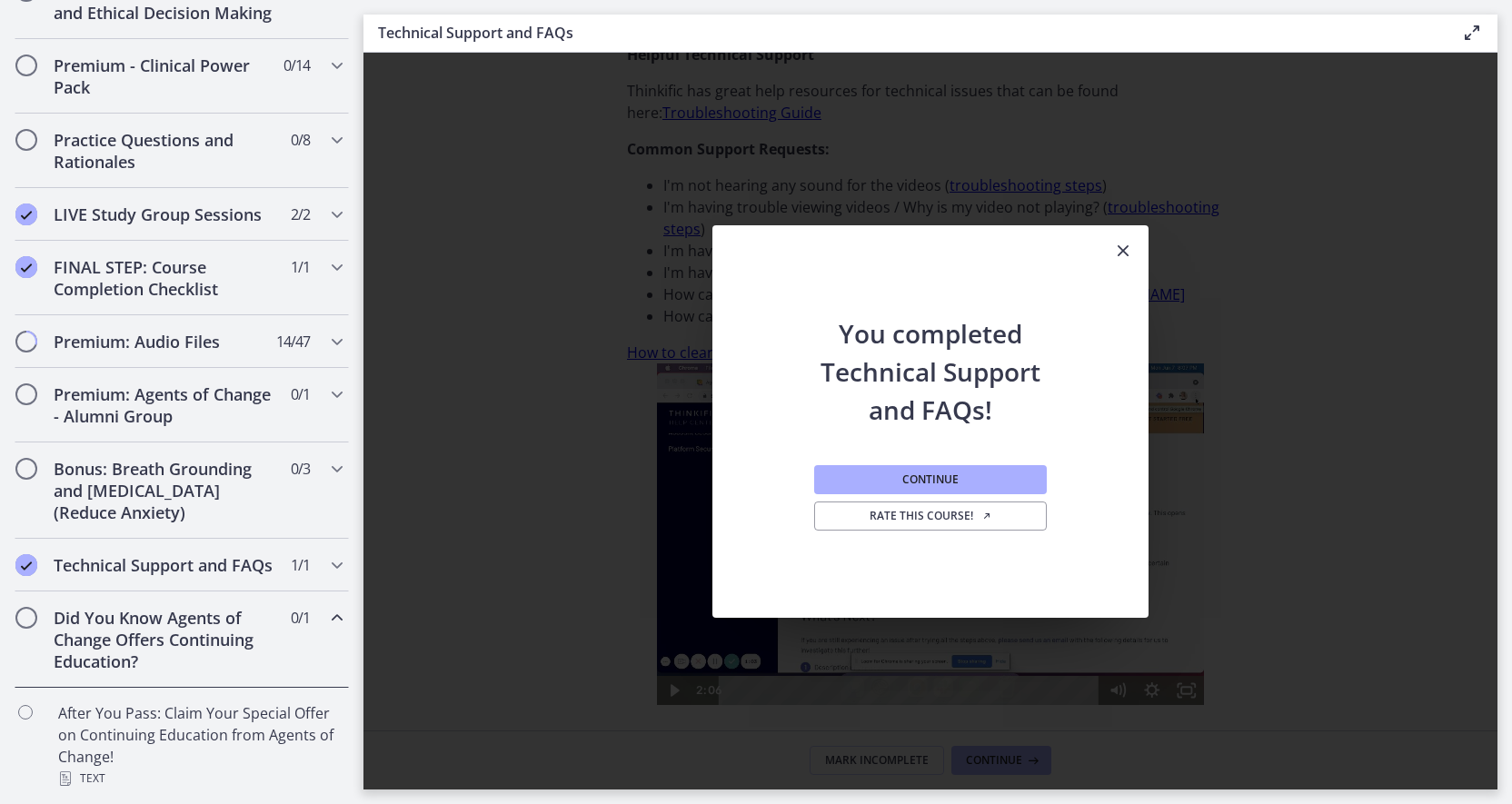
scroll to position [841, 0]
click at [972, 482] on button "Continue" at bounding box center [930, 479] width 232 height 30
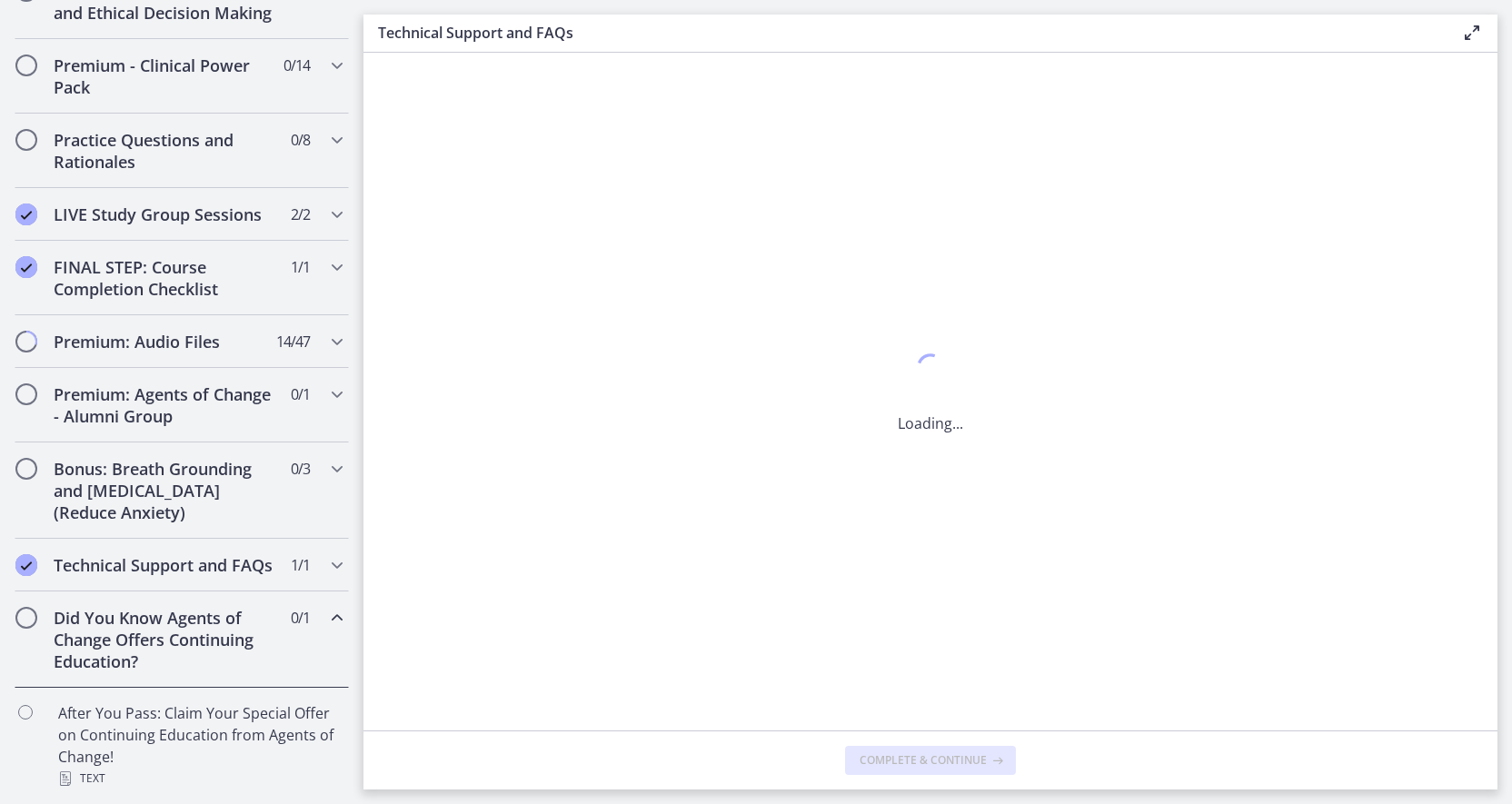
scroll to position [0, 0]
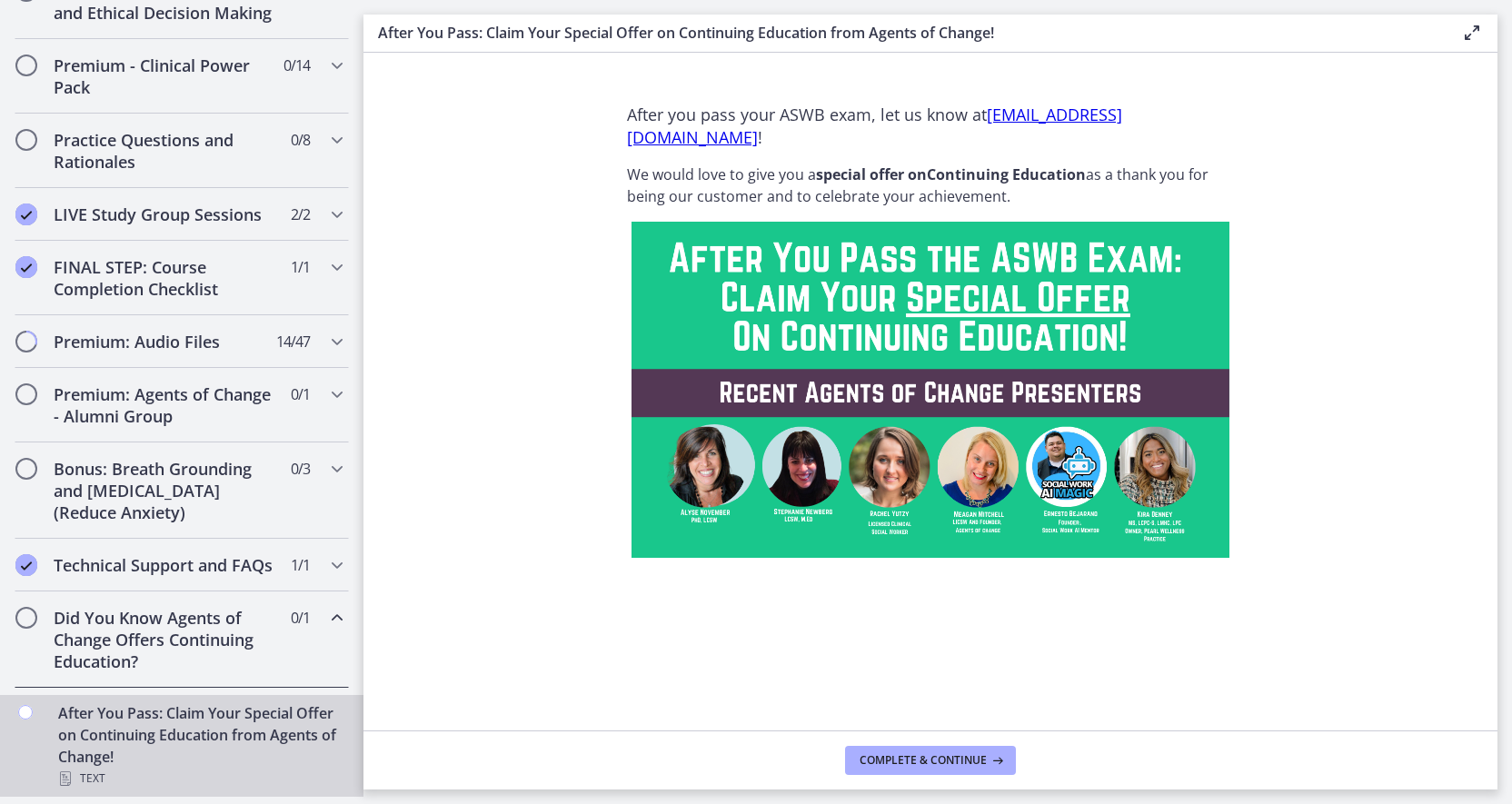
click at [190, 645] on h2 "Did You Know Agents of Change Offers Continuing Education?" at bounding box center [164, 639] width 222 height 66
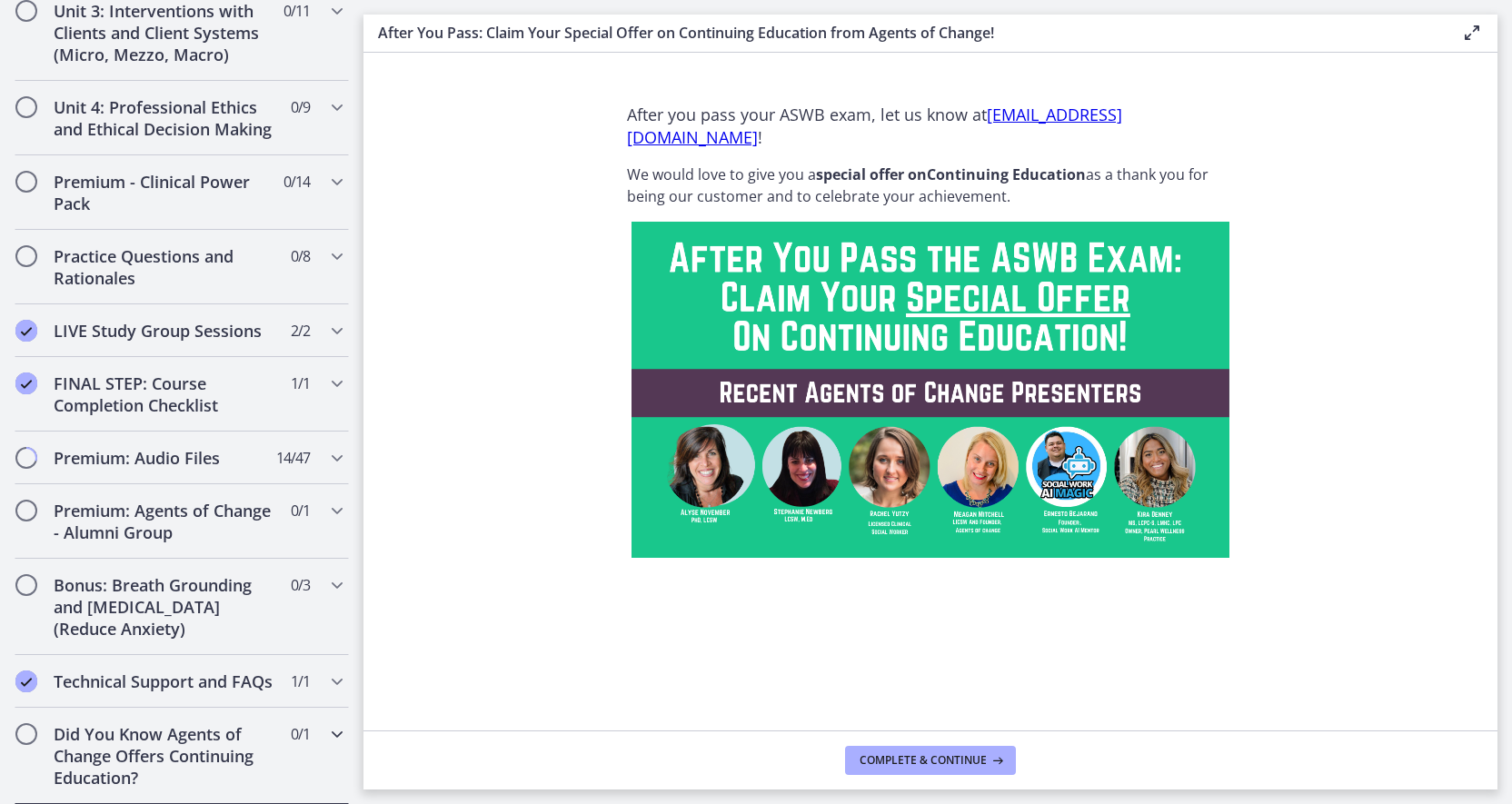
scroll to position [725, 0]
click at [160, 758] on h2 "Did You Know Agents of Change Offers Continuing Education?" at bounding box center [164, 755] width 222 height 66
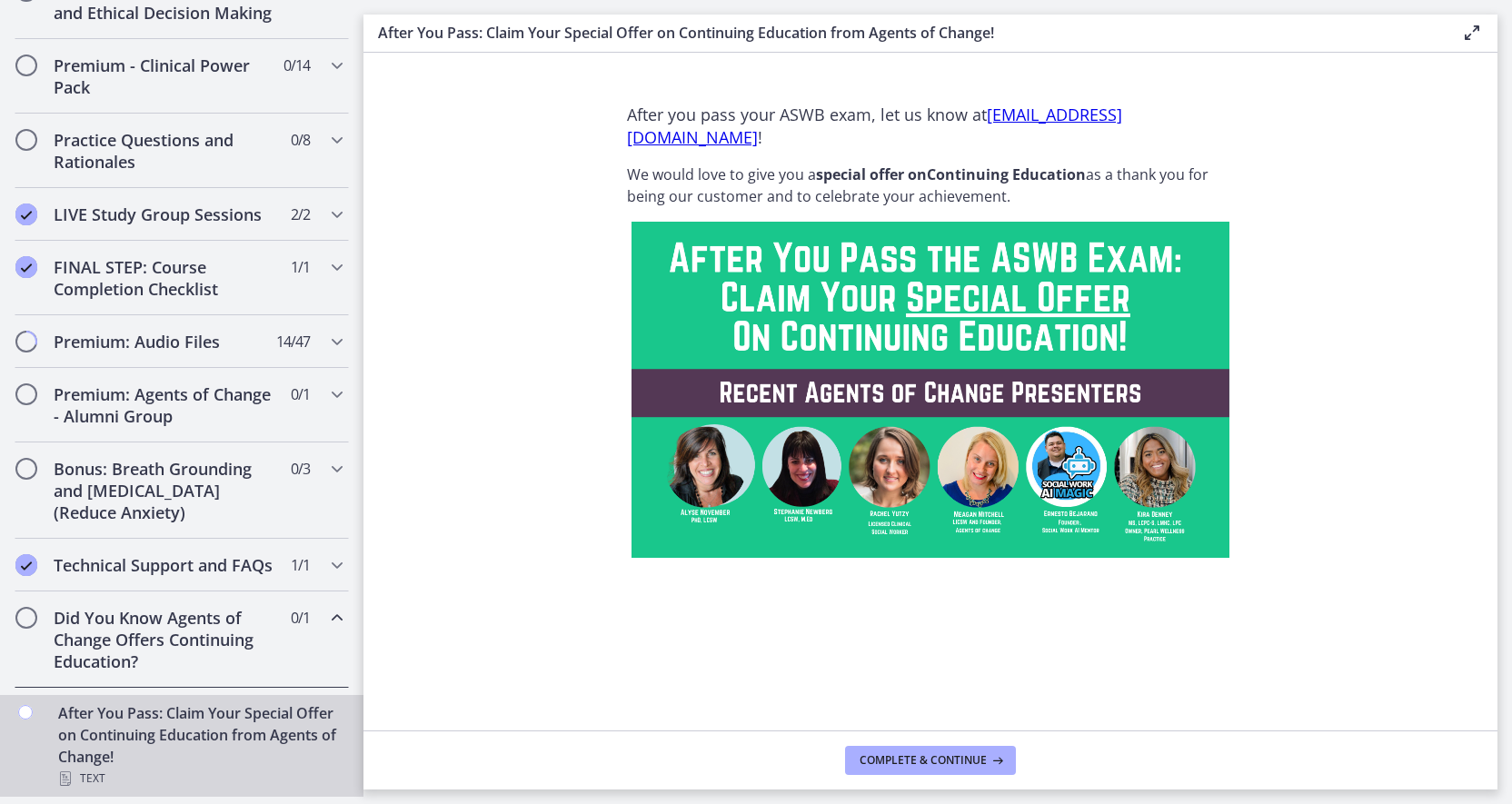
scroll to position [841, 0]
click at [893, 764] on span "Complete & continue" at bounding box center [924, 760] width 128 height 14
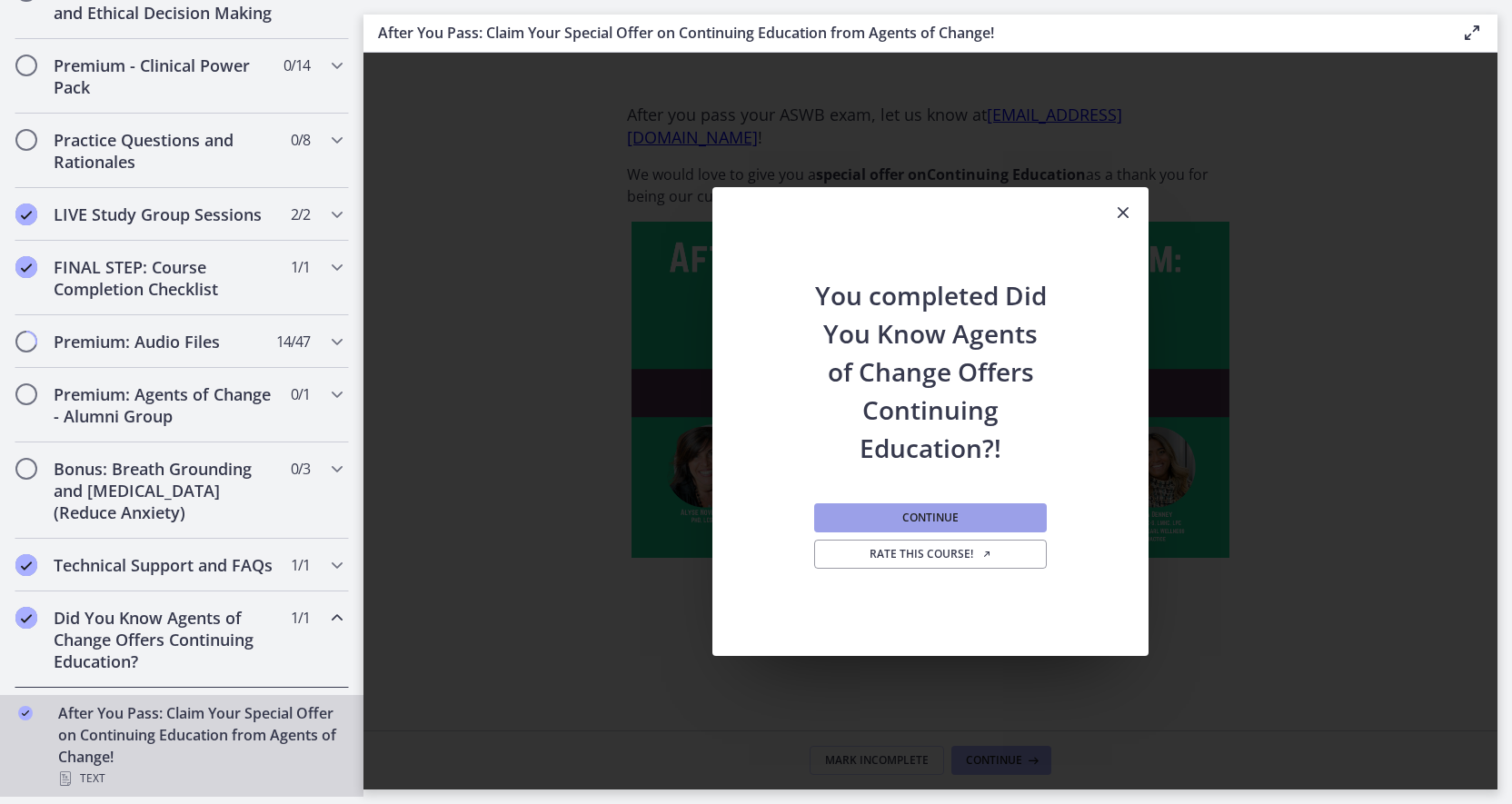
click at [920, 523] on span "Continue" at bounding box center [929, 517] width 56 height 14
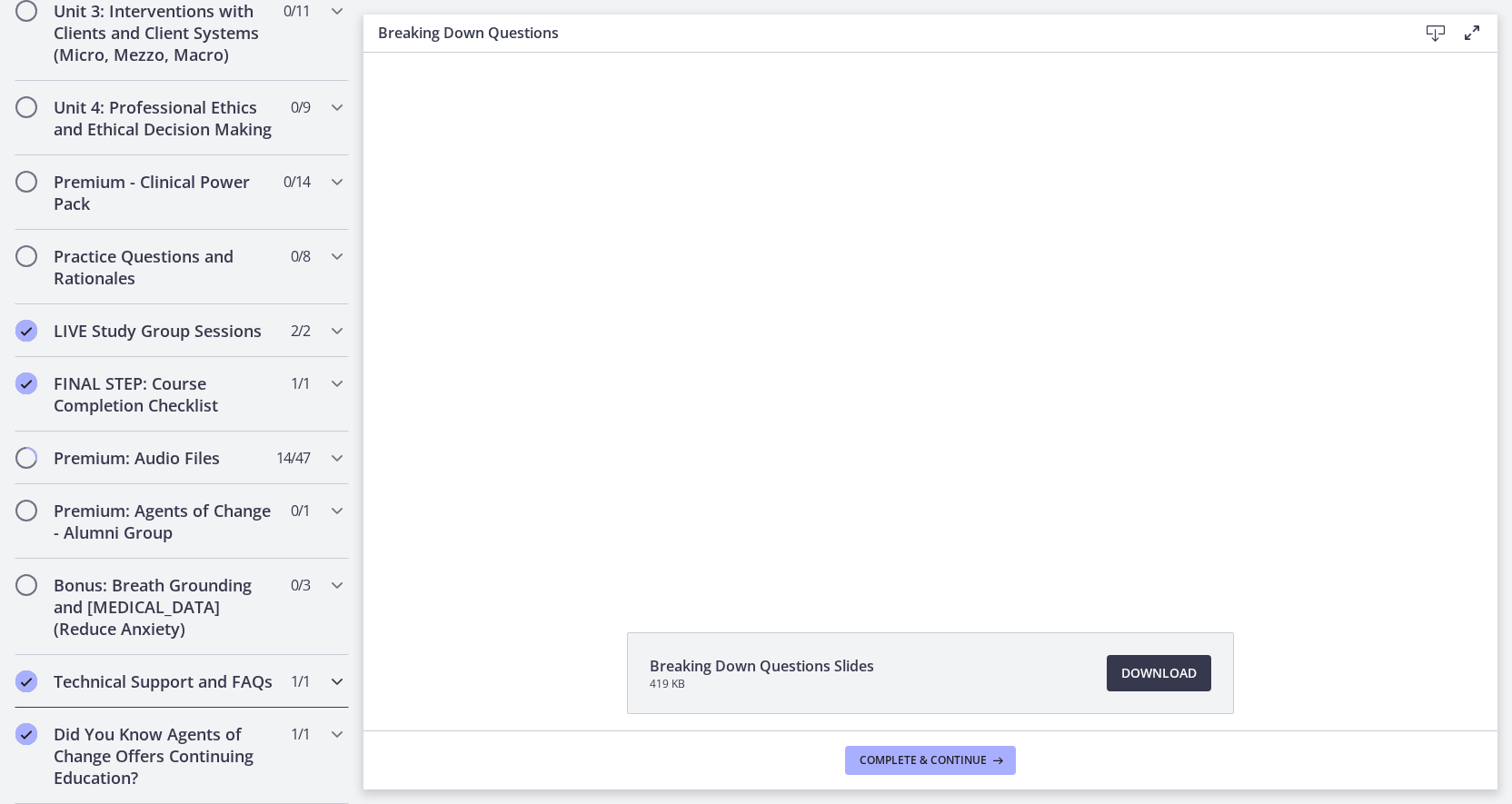
scroll to position [936, 0]
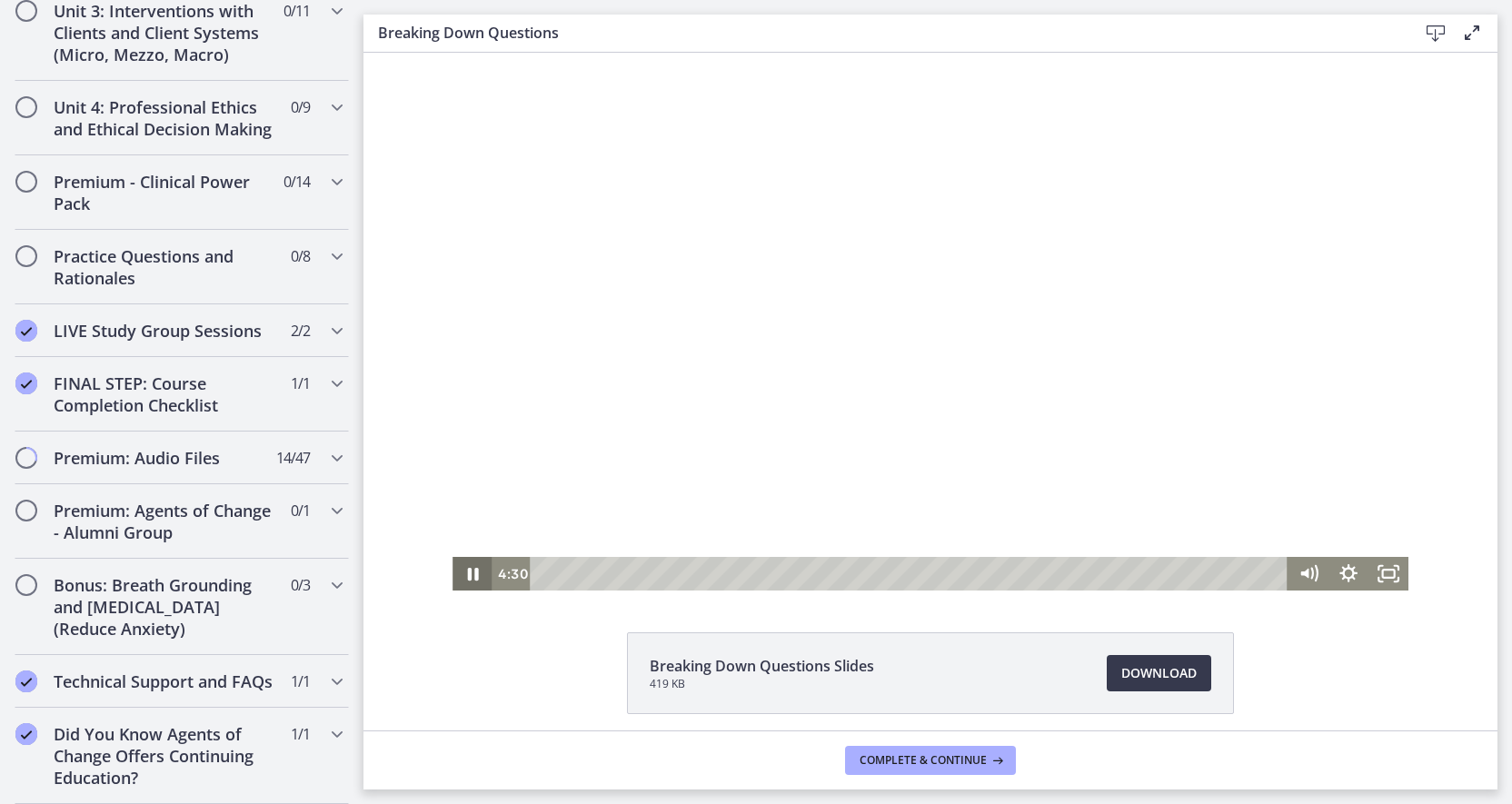
click at [474, 576] on icon "Pause" at bounding box center [472, 573] width 40 height 33
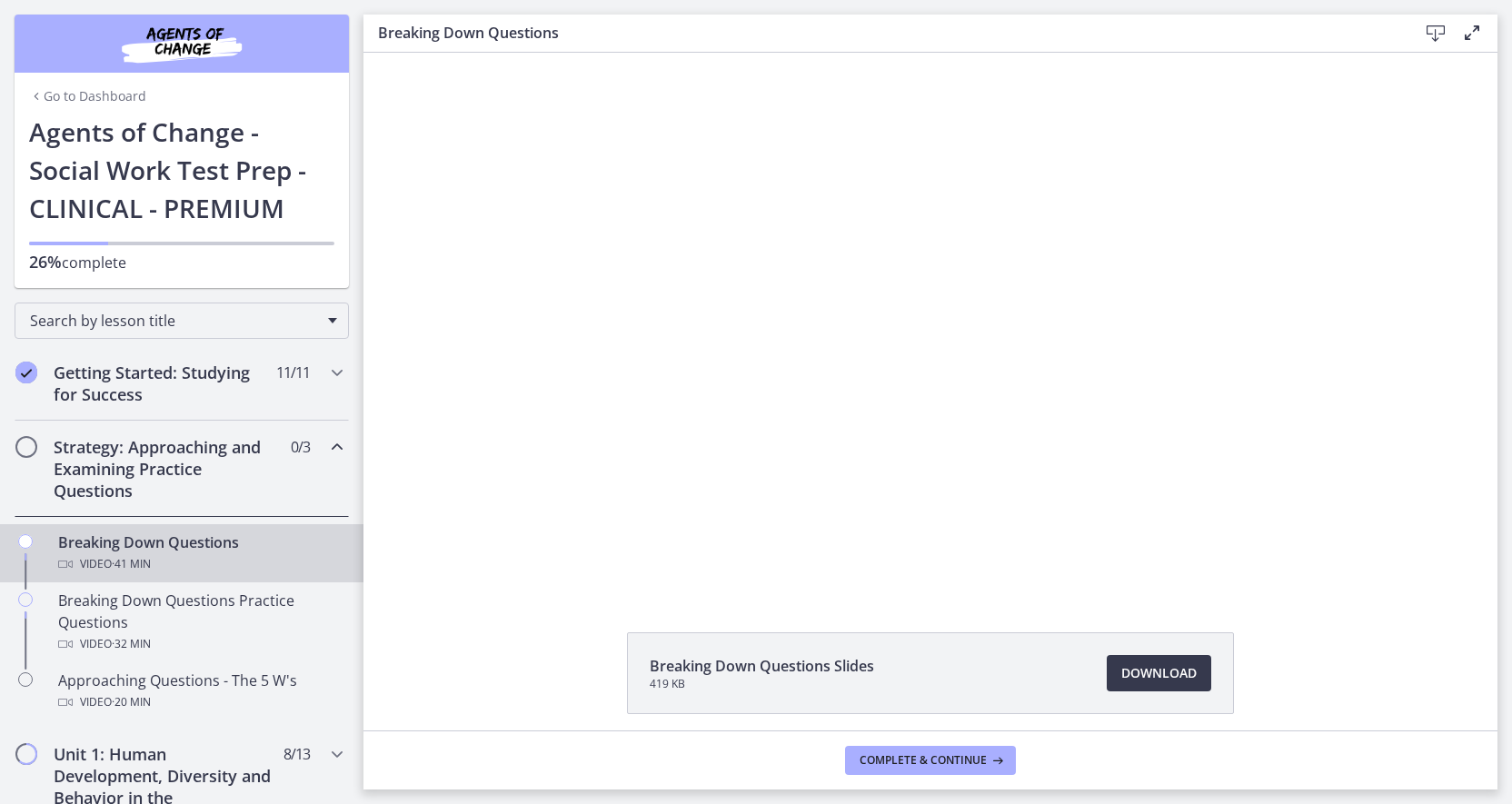
scroll to position [0, 0]
click at [180, 454] on h2 "Strategy: Approaching and Examining Practice Questions" at bounding box center [164, 469] width 222 height 66
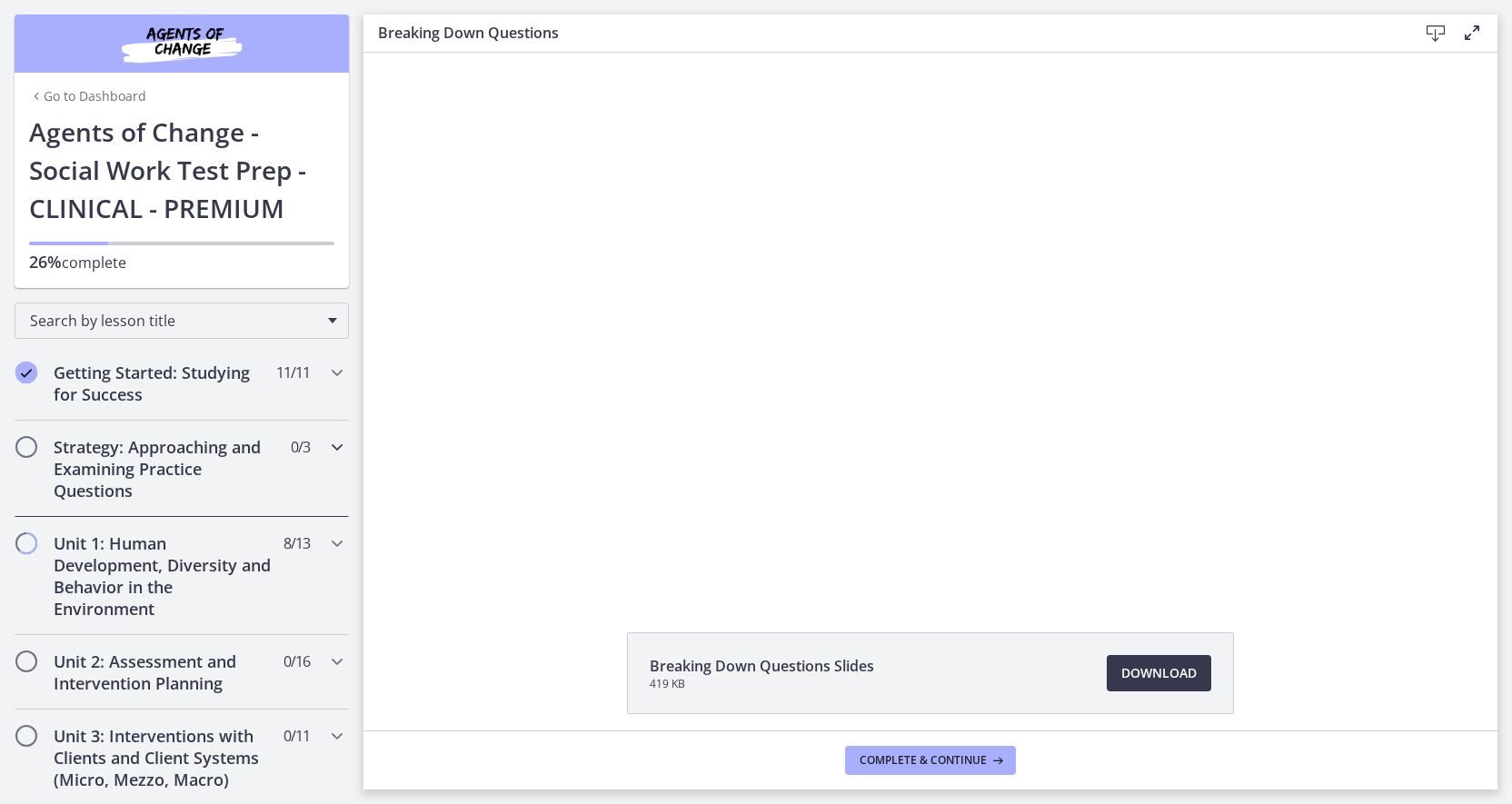
click at [180, 453] on h2 "Strategy: Approaching and Examining Practice Questions" at bounding box center [164, 469] width 222 height 66
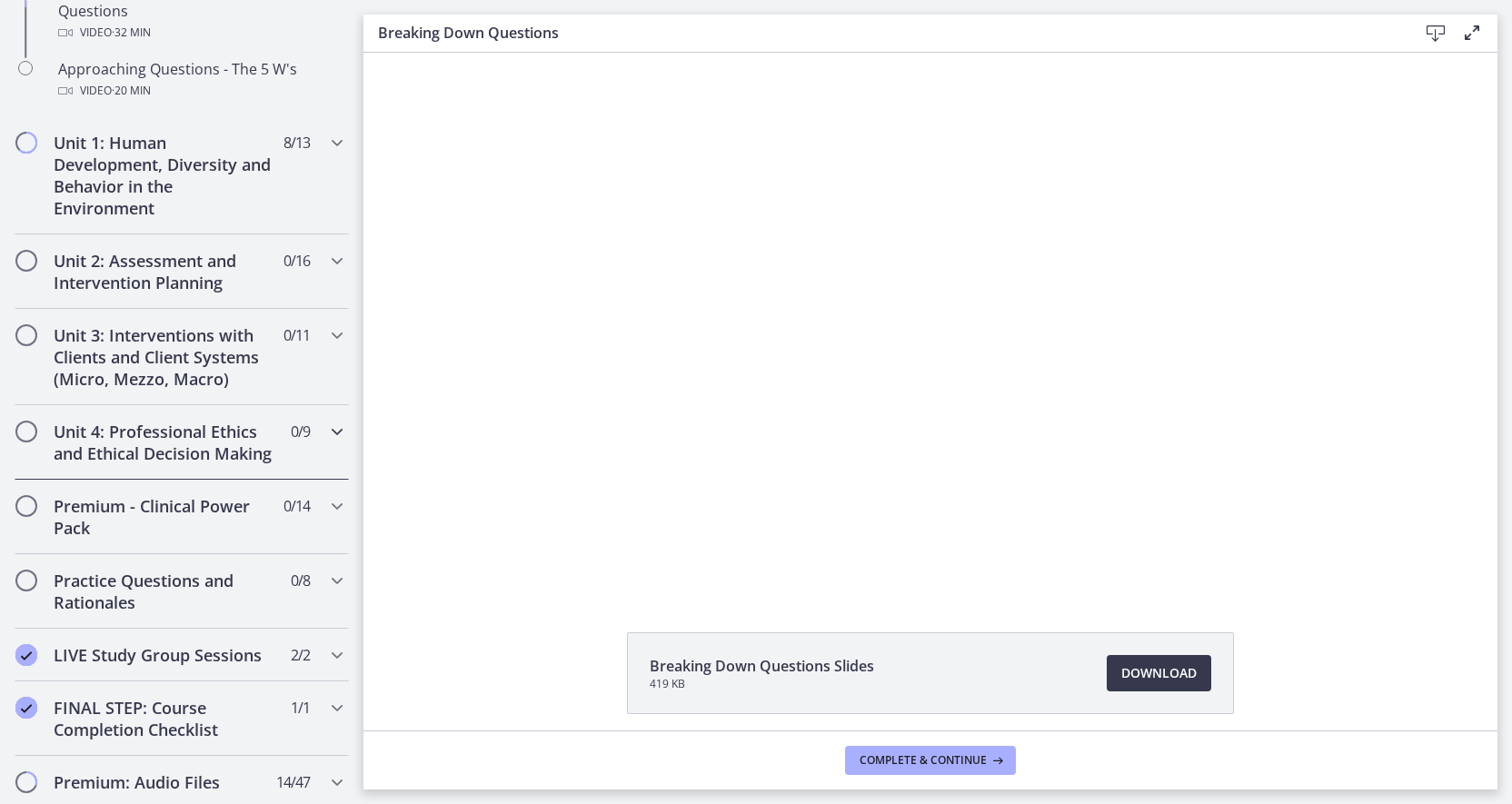
scroll to position [618, 0]
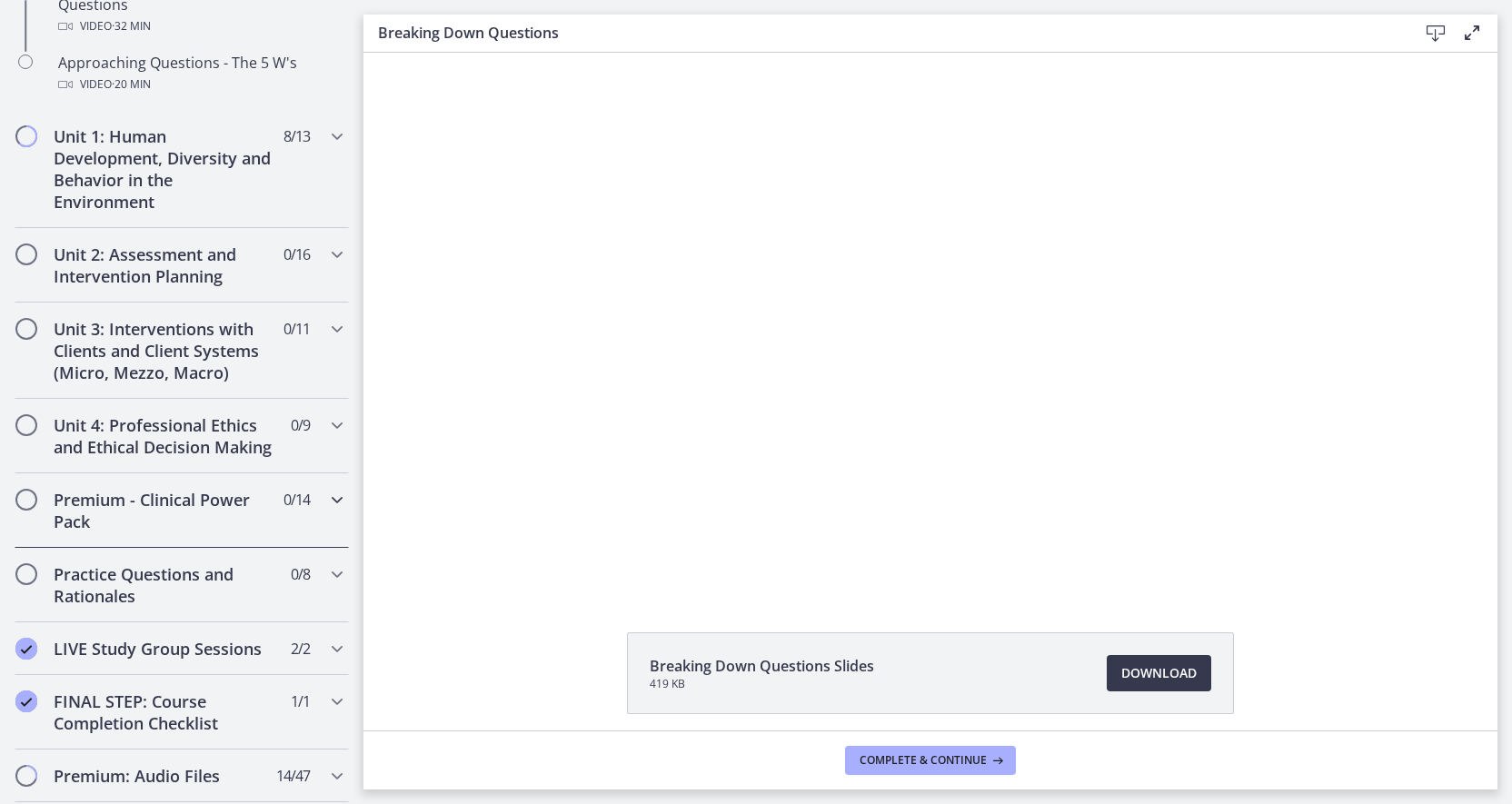
click at [219, 514] on h2 "Premium - Clinical Power Pack" at bounding box center [164, 511] width 222 height 44
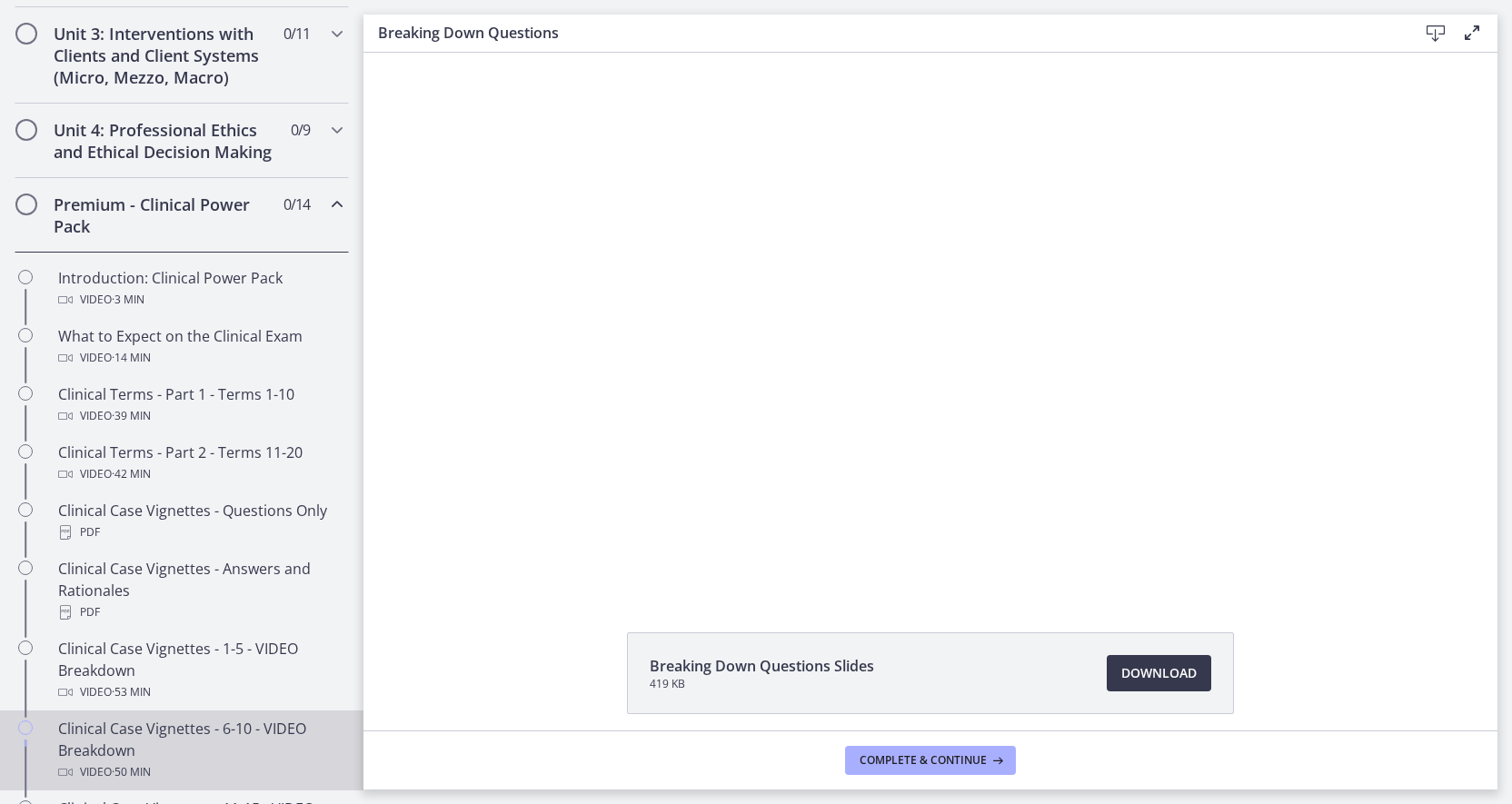
scroll to position [692, 0]
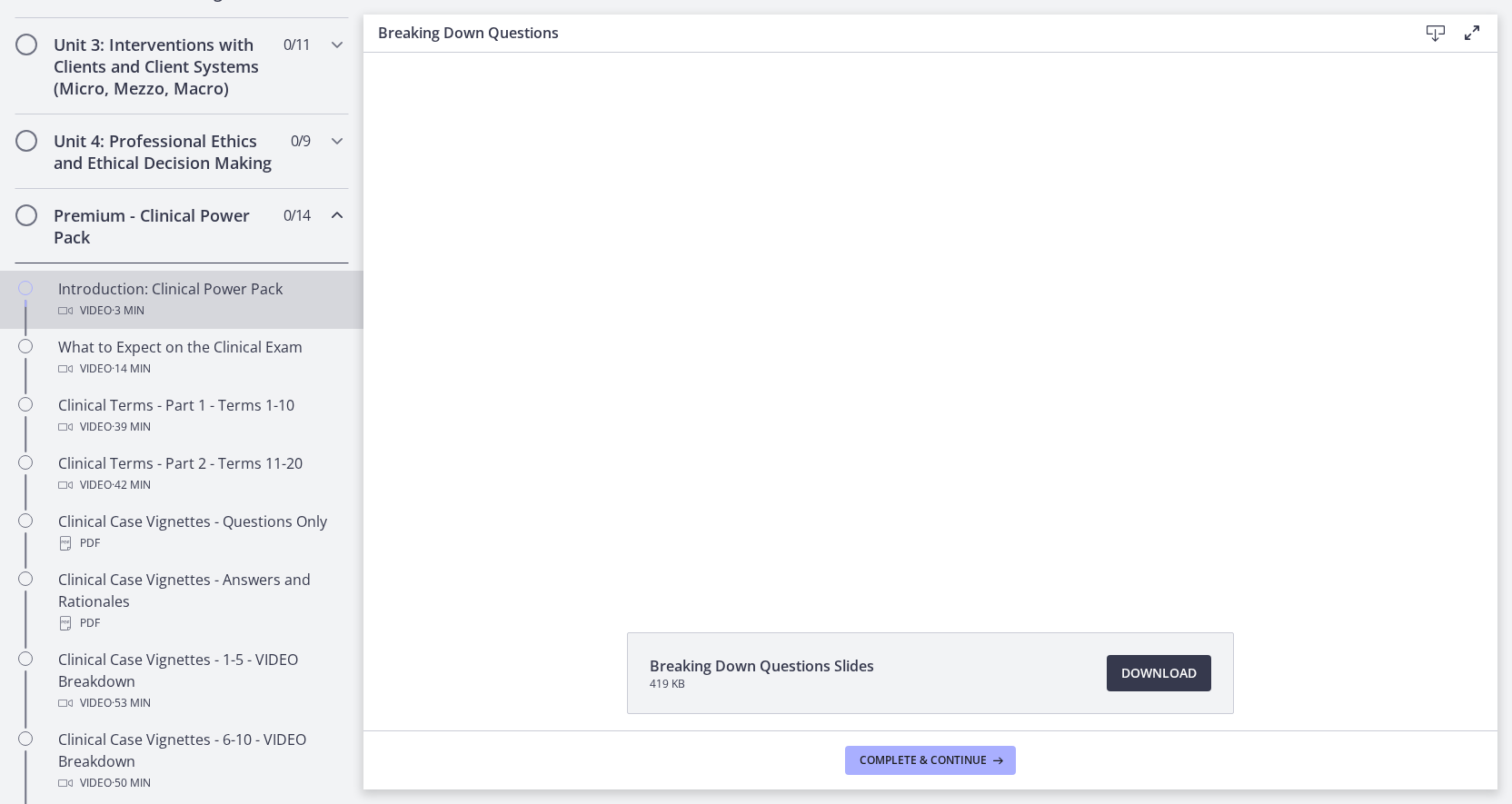
click at [178, 295] on div "Introduction: Clinical Power Pack Video · 3 min" at bounding box center [200, 300] width 284 height 44
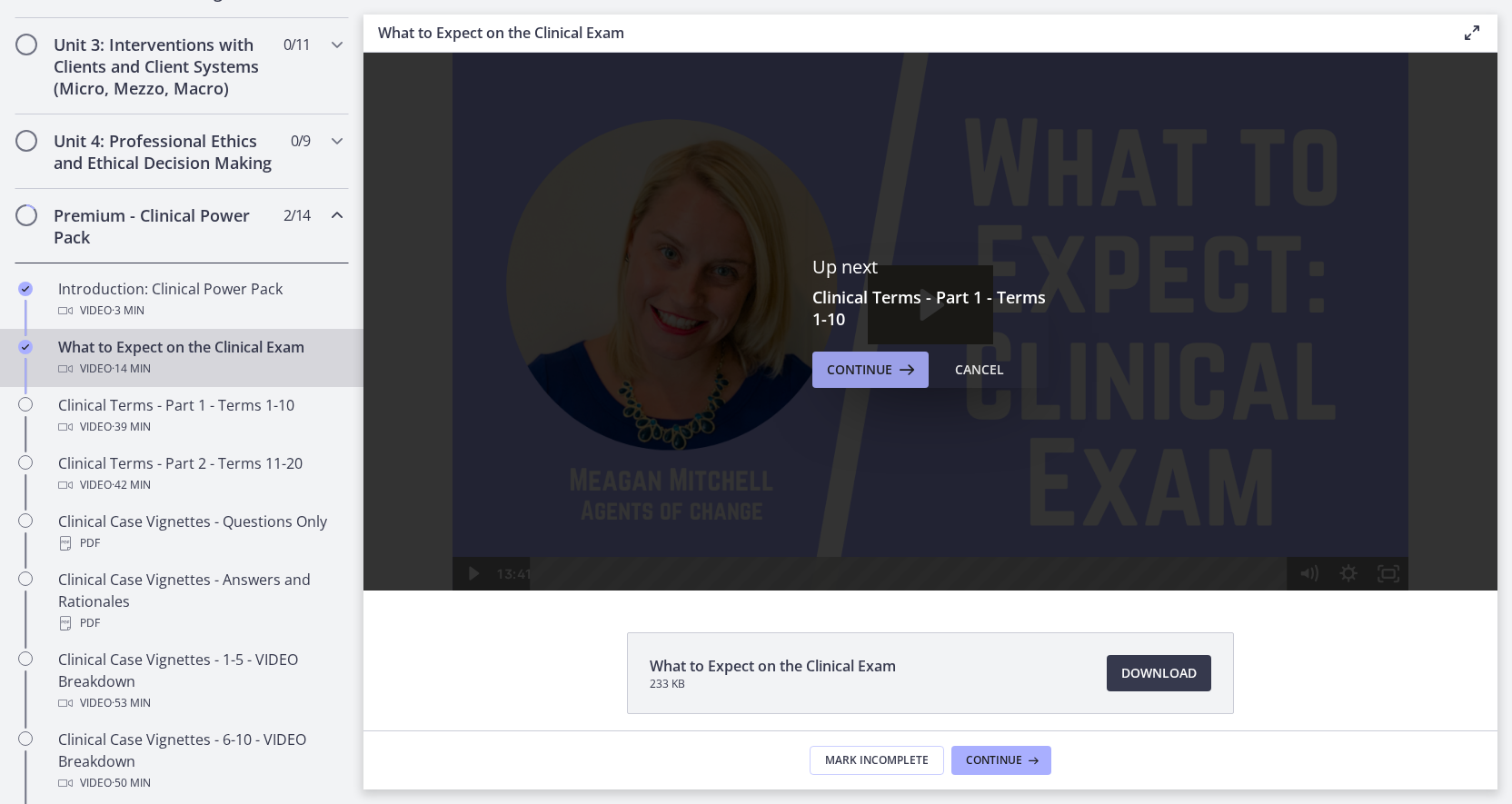
click at [861, 375] on span "Continue" at bounding box center [859, 370] width 66 height 22
